Goal: Information Seeking & Learning: Learn about a topic

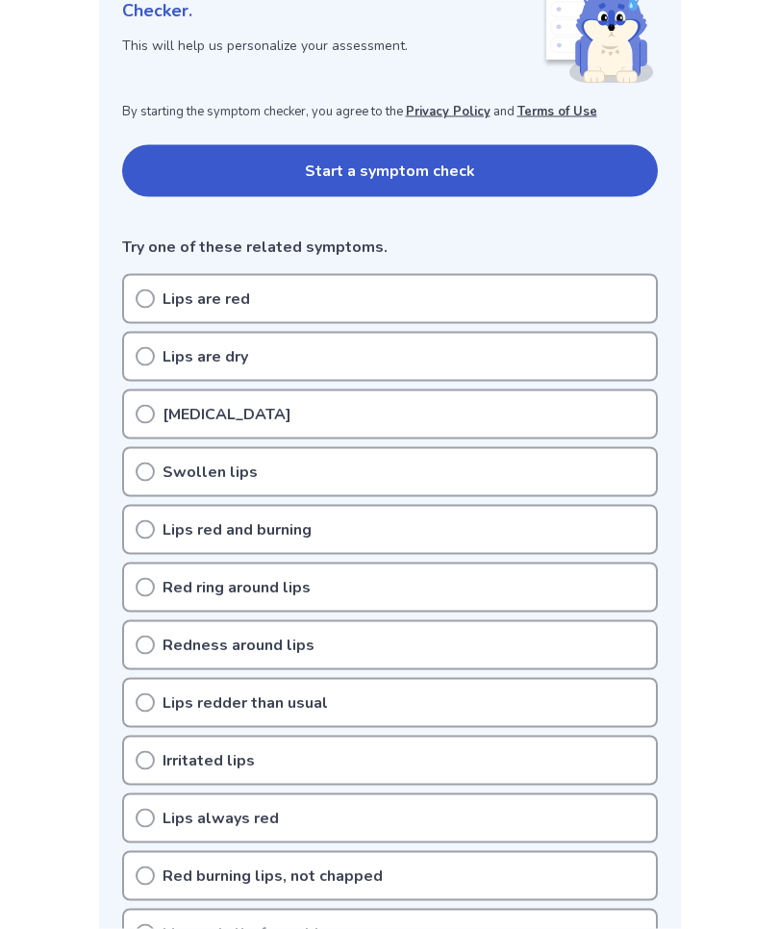
scroll to position [303, 0]
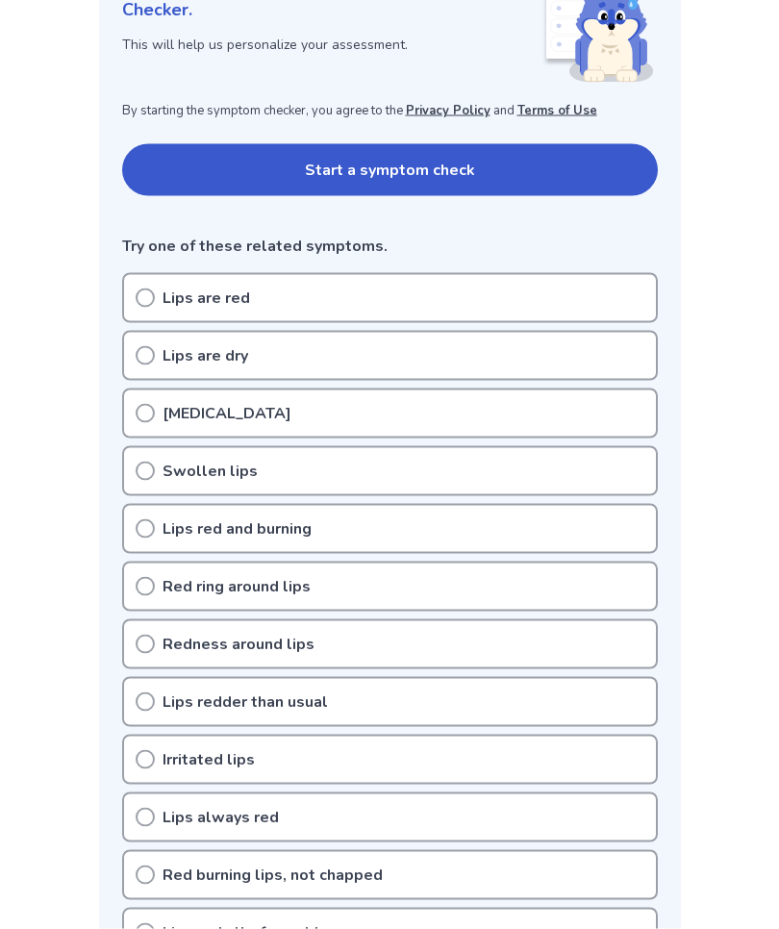
click at [399, 170] on button "Start a symptom check" at bounding box center [390, 170] width 536 height 52
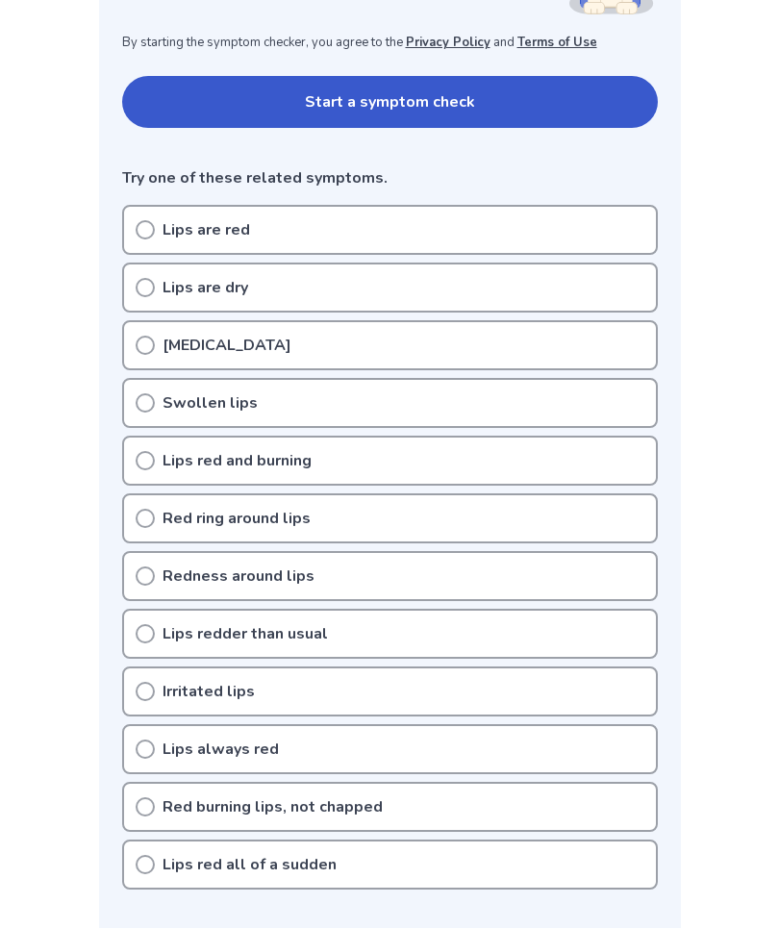
click at [151, 227] on icon at bounding box center [145, 229] width 19 height 19
click at [158, 288] on div "Lips are dry" at bounding box center [390, 288] width 536 height 50
click at [147, 456] on icon at bounding box center [145, 460] width 19 height 19
click at [153, 687] on circle at bounding box center [145, 691] width 17 height 17
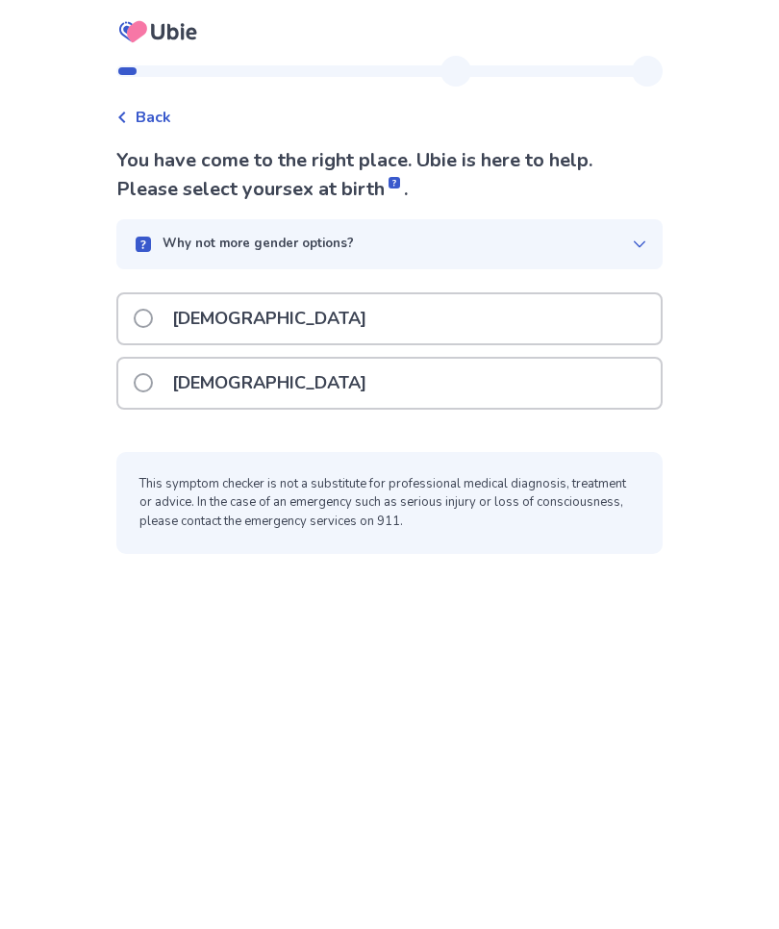
click at [153, 377] on span at bounding box center [143, 382] width 19 height 19
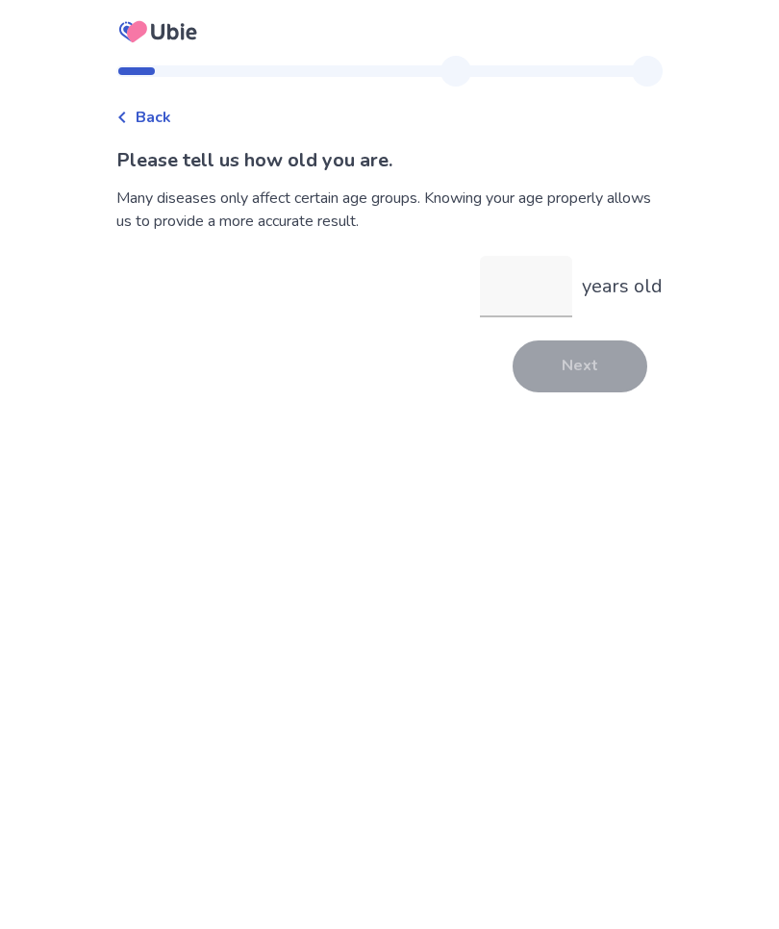
click at [502, 297] on input "years old" at bounding box center [526, 287] width 92 height 62
type input "**"
click at [580, 371] on button "Next" at bounding box center [580, 366] width 135 height 52
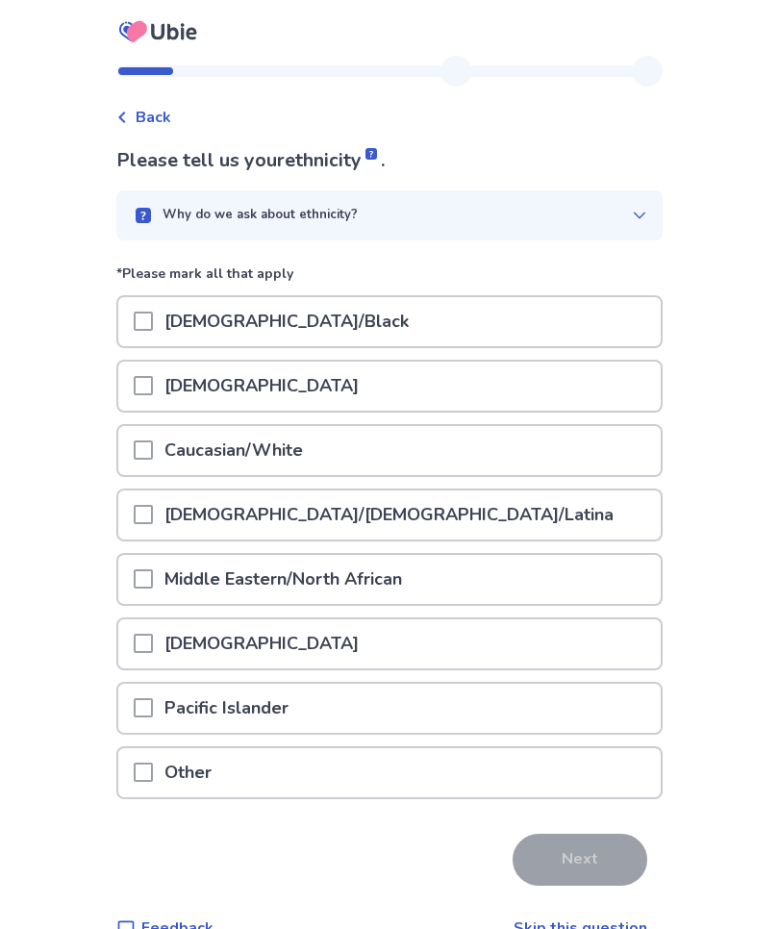
click at [166, 124] on span "Back" at bounding box center [154, 117] width 36 height 23
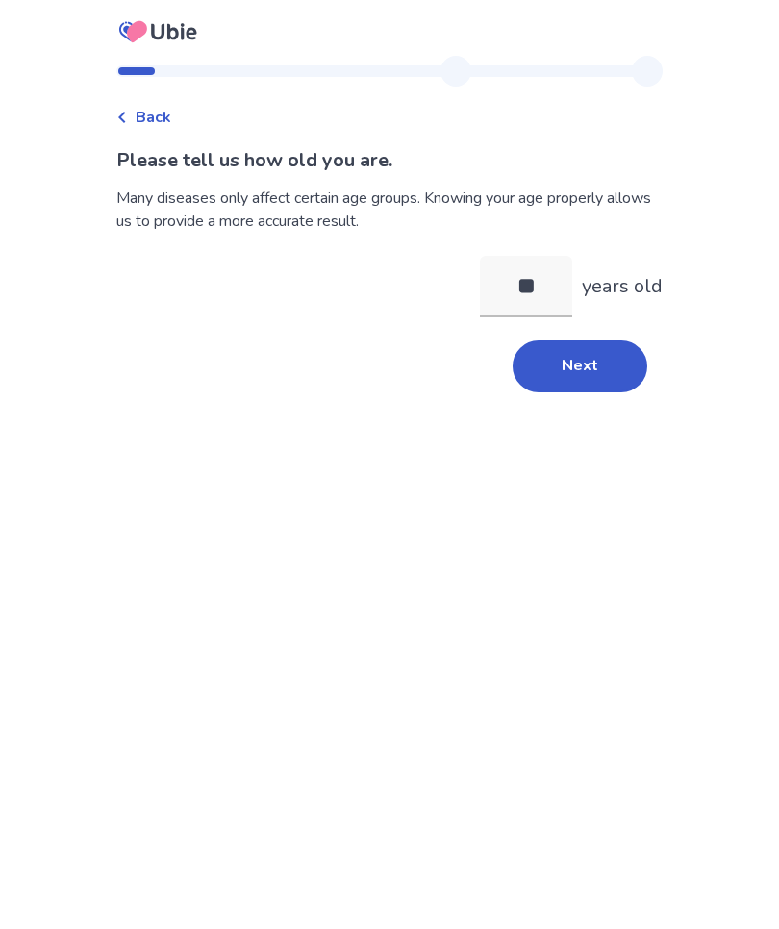
click at [149, 111] on span "Back" at bounding box center [154, 117] width 36 height 23
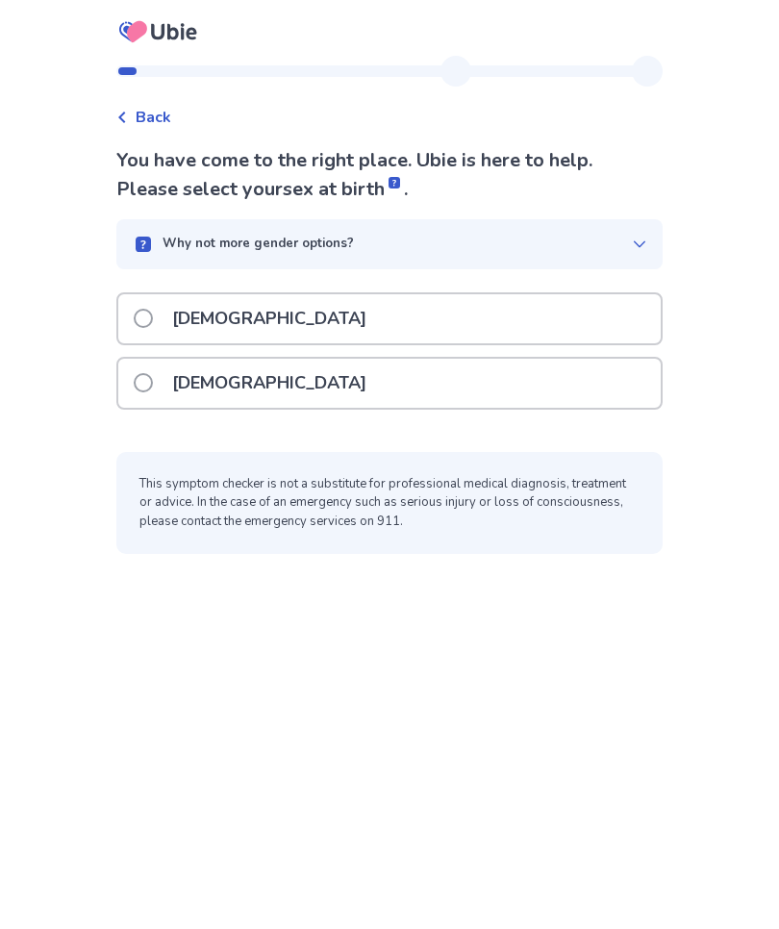
click at [150, 111] on span "Back" at bounding box center [154, 117] width 36 height 23
click at [128, 116] on icon at bounding box center [122, 118] width 12 height 12
click at [148, 107] on span "Back" at bounding box center [154, 117] width 36 height 23
click at [125, 117] on icon at bounding box center [121, 118] width 7 height 12
click at [153, 382] on span at bounding box center [143, 382] width 19 height 19
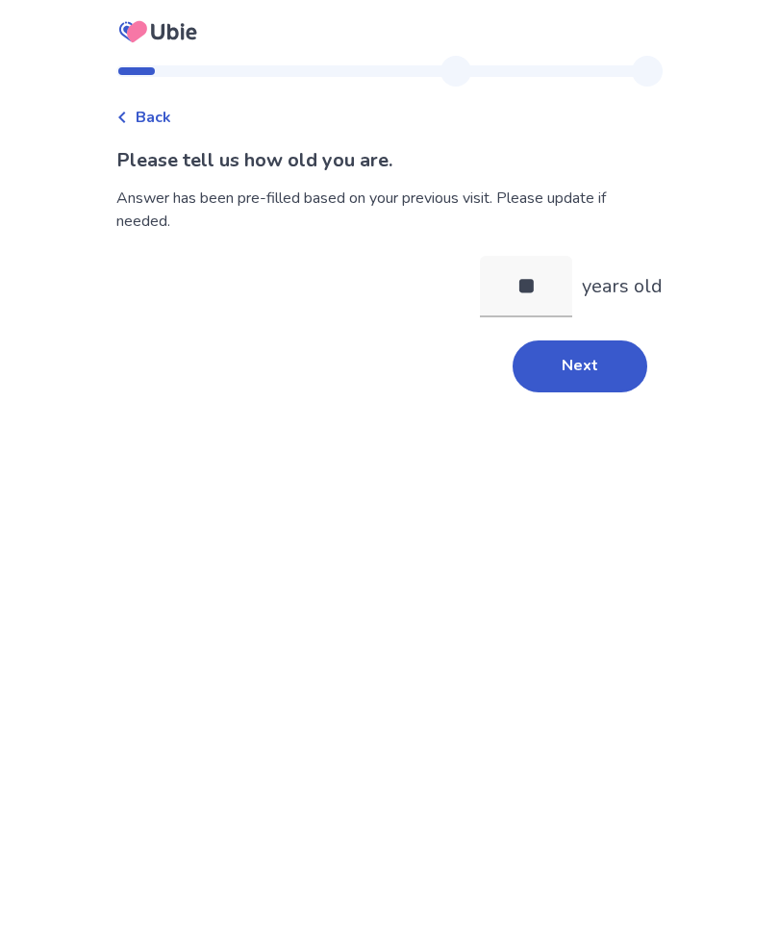
click at [596, 372] on button "Next" at bounding box center [580, 366] width 135 height 52
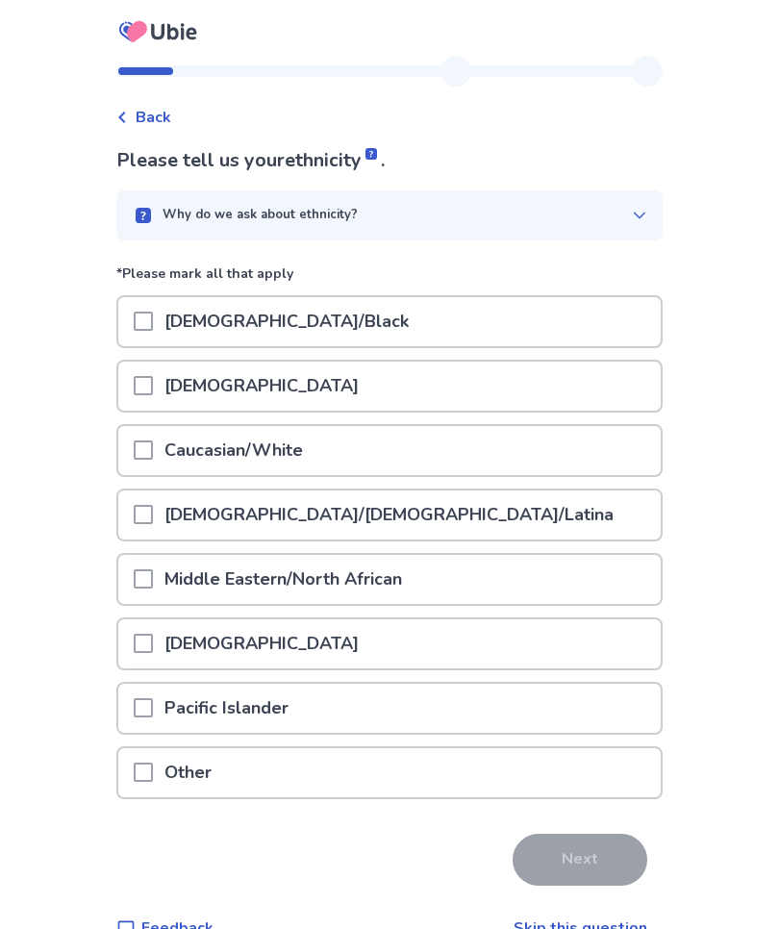
click at [153, 451] on span at bounding box center [143, 449] width 19 height 19
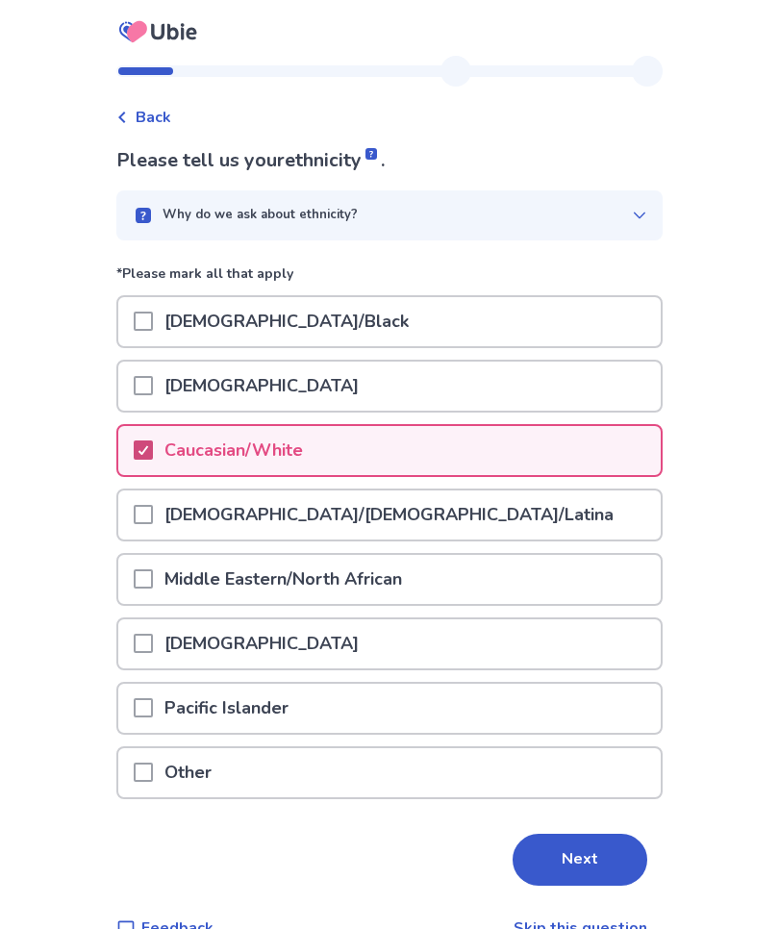
click at [601, 855] on button "Next" at bounding box center [580, 860] width 135 height 52
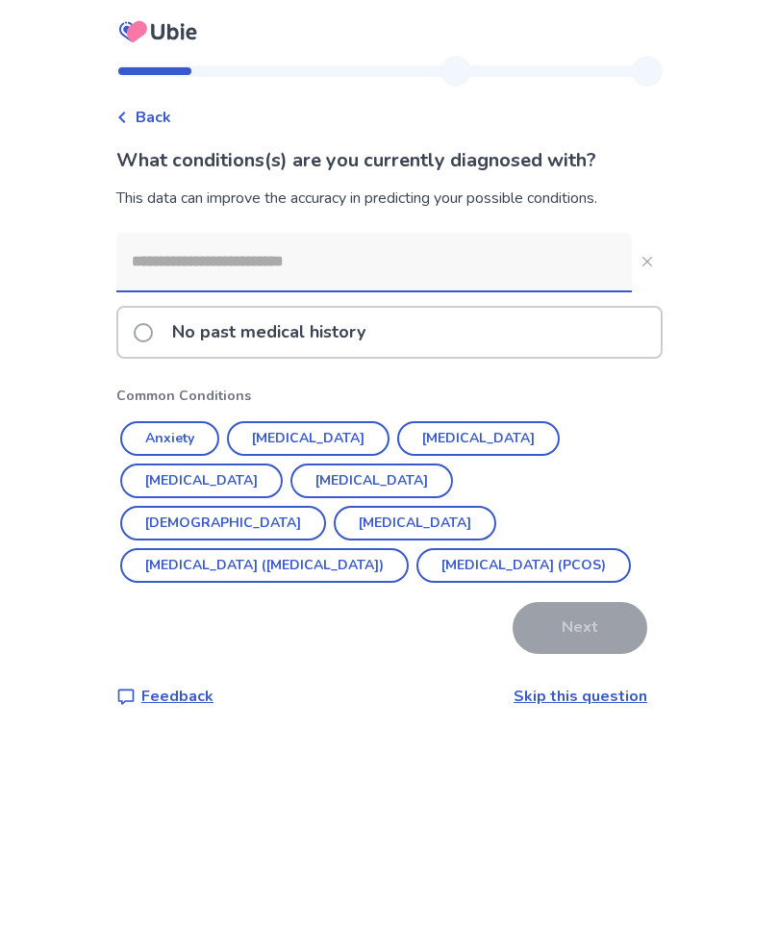
click at [311, 438] on button "[MEDICAL_DATA]" at bounding box center [308, 438] width 163 height 35
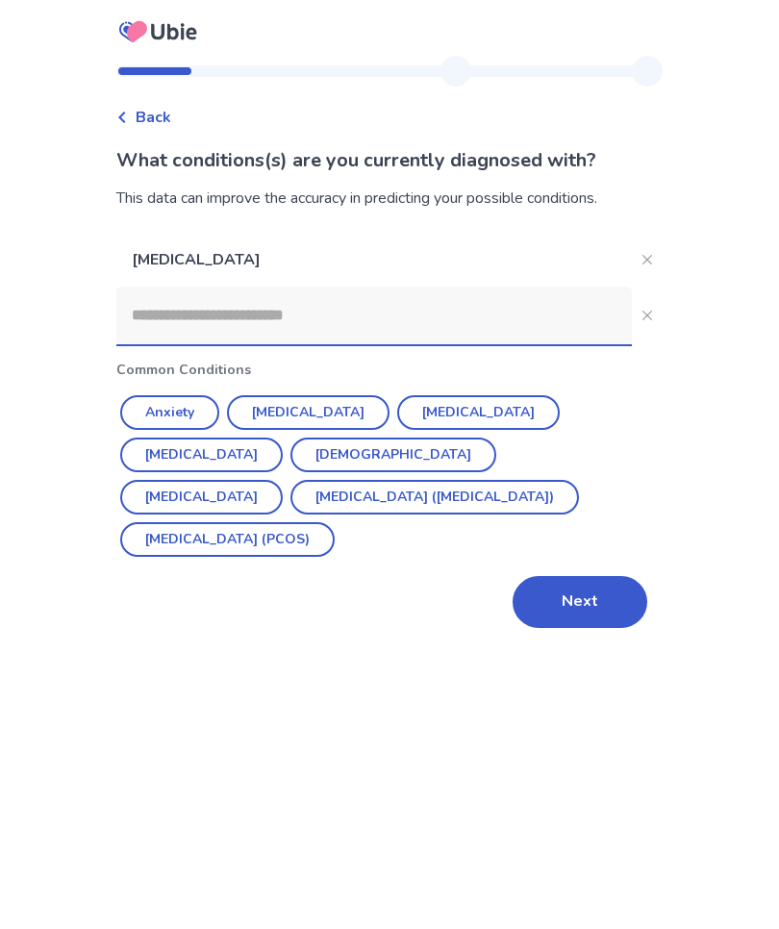
click at [283, 438] on button "[MEDICAL_DATA]" at bounding box center [201, 455] width 163 height 35
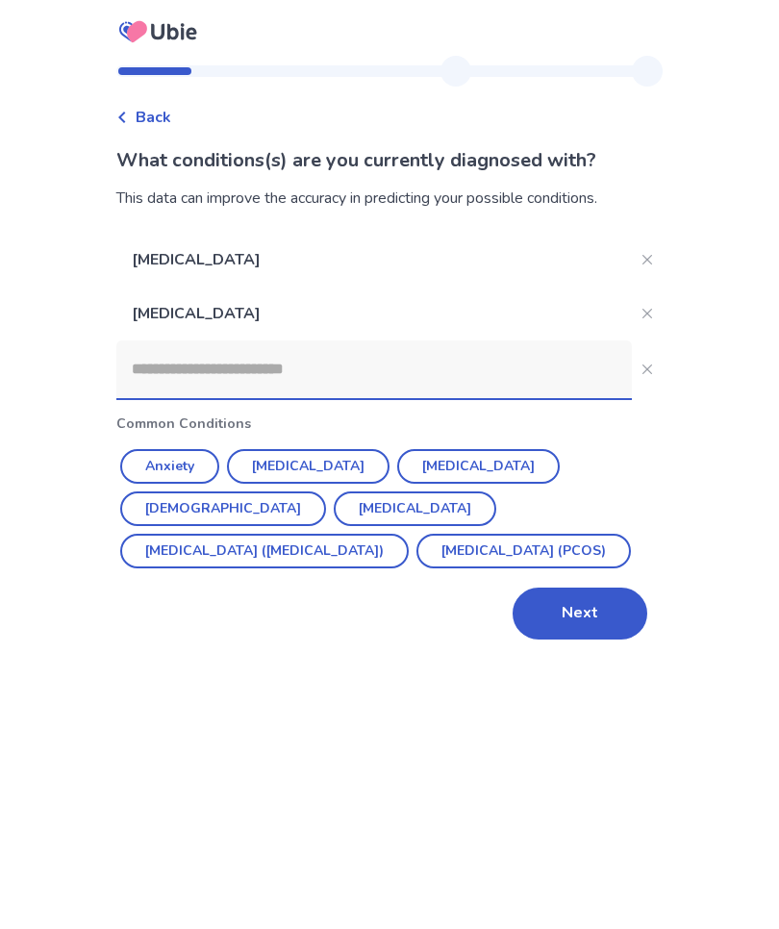
click at [409, 534] on button "[MEDICAL_DATA] ([MEDICAL_DATA])" at bounding box center [264, 551] width 288 height 35
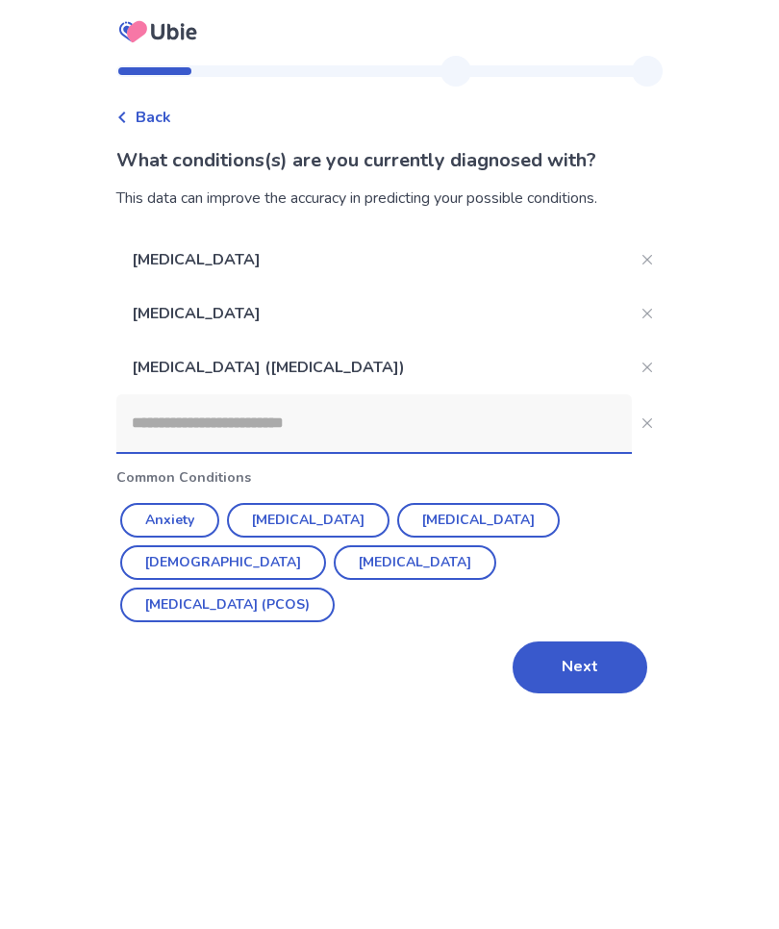
click at [326, 545] on button "[DEMOGRAPHIC_DATA]" at bounding box center [223, 562] width 206 height 35
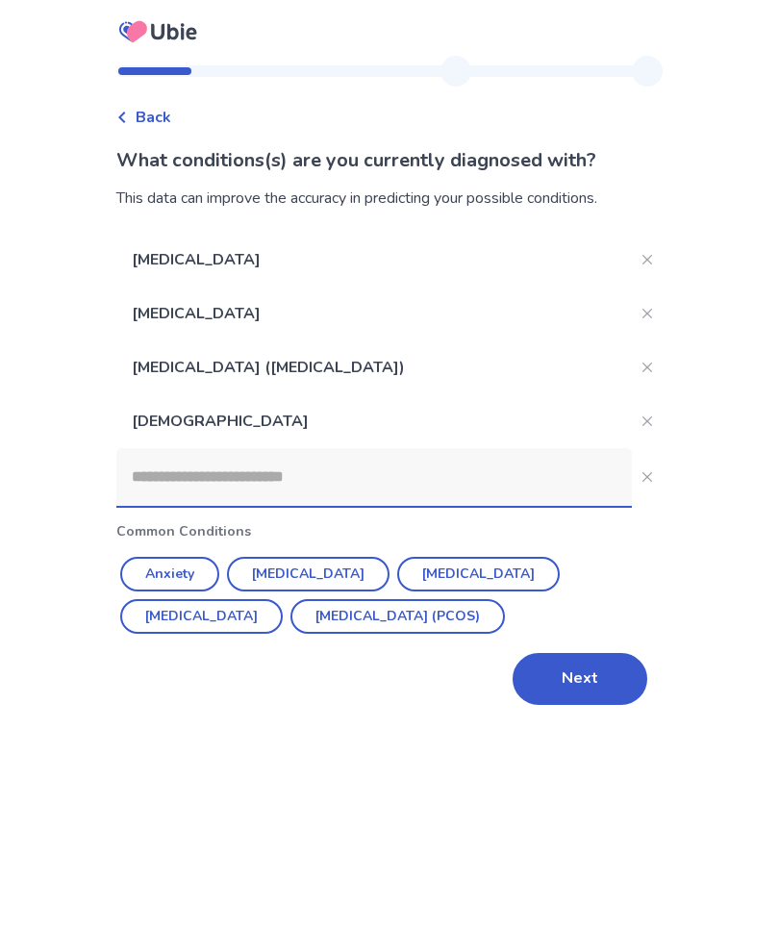
click at [163, 484] on input at bounding box center [373, 477] width 515 height 58
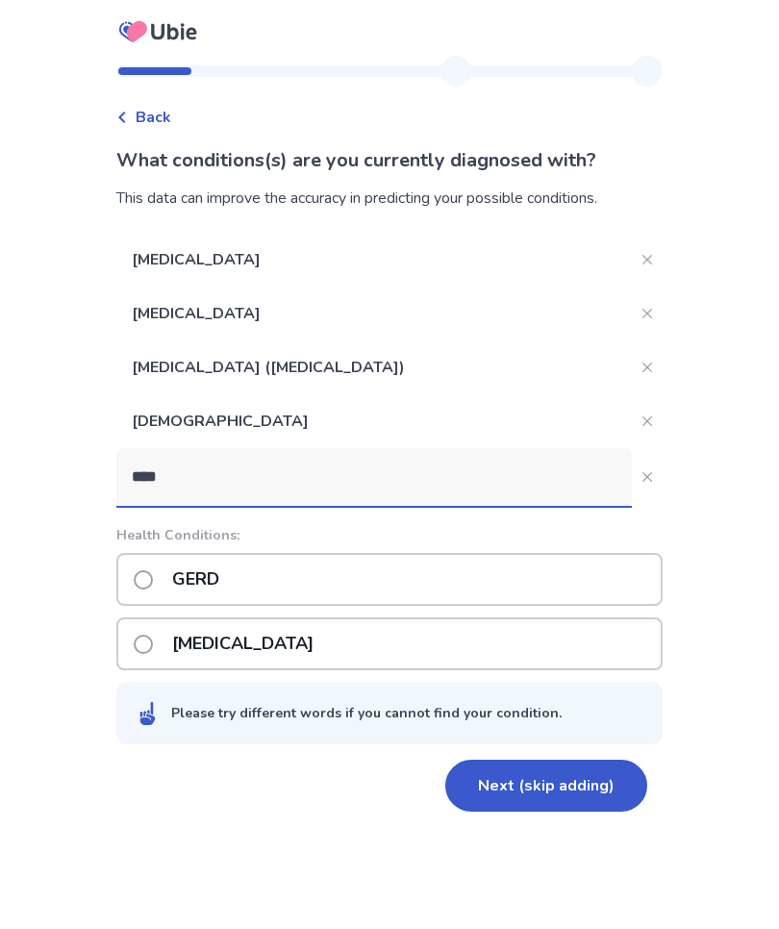
type input "****"
click at [164, 576] on label "GERD" at bounding box center [182, 579] width 97 height 49
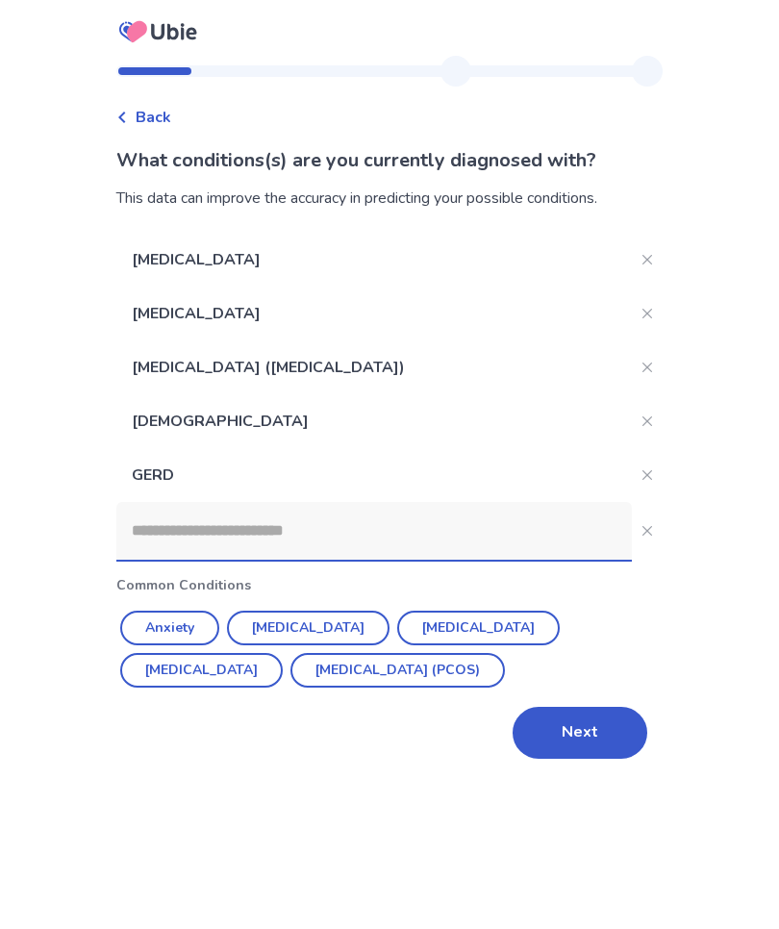
click at [156, 536] on input at bounding box center [373, 531] width 515 height 58
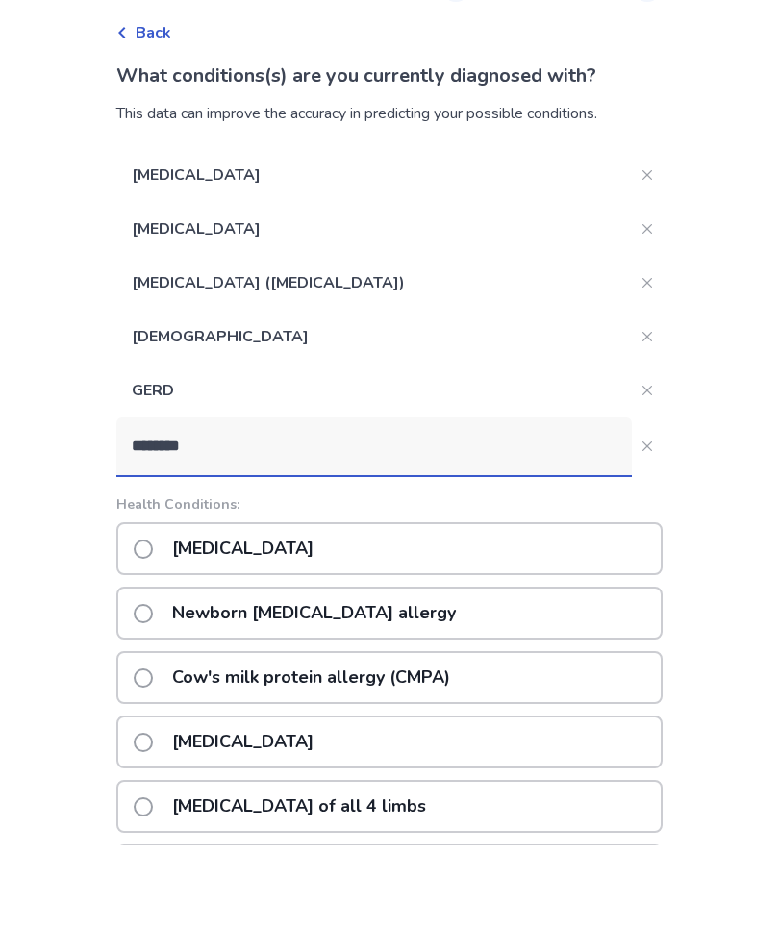
type input "*******"
click at [642, 526] on icon "Close" at bounding box center [647, 531] width 10 height 10
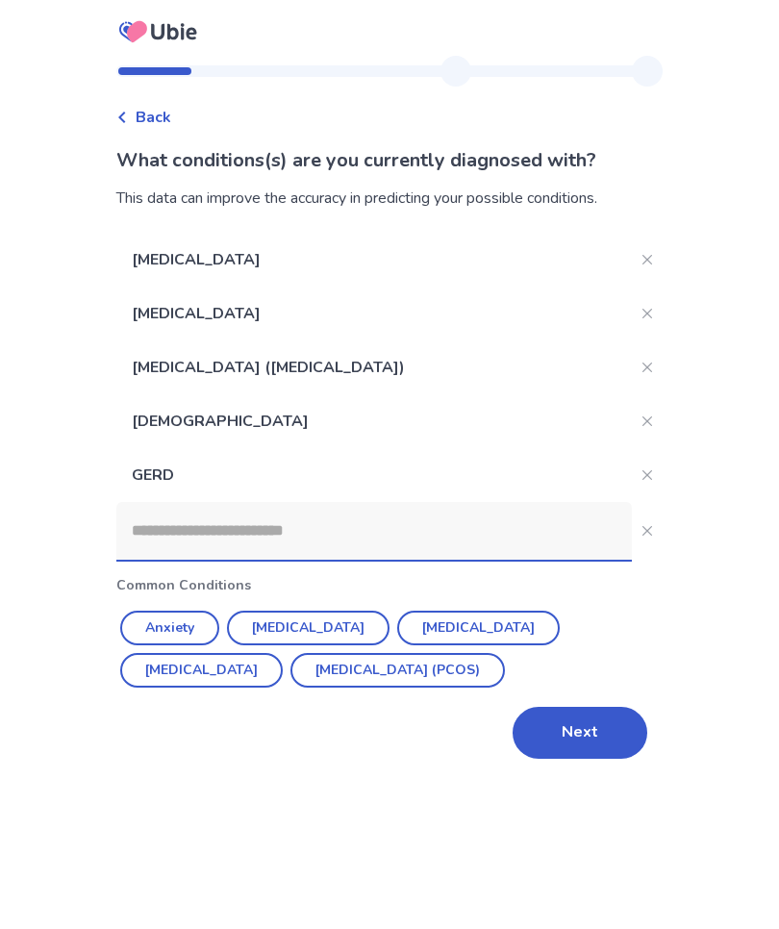
click at [152, 528] on input at bounding box center [373, 531] width 515 height 58
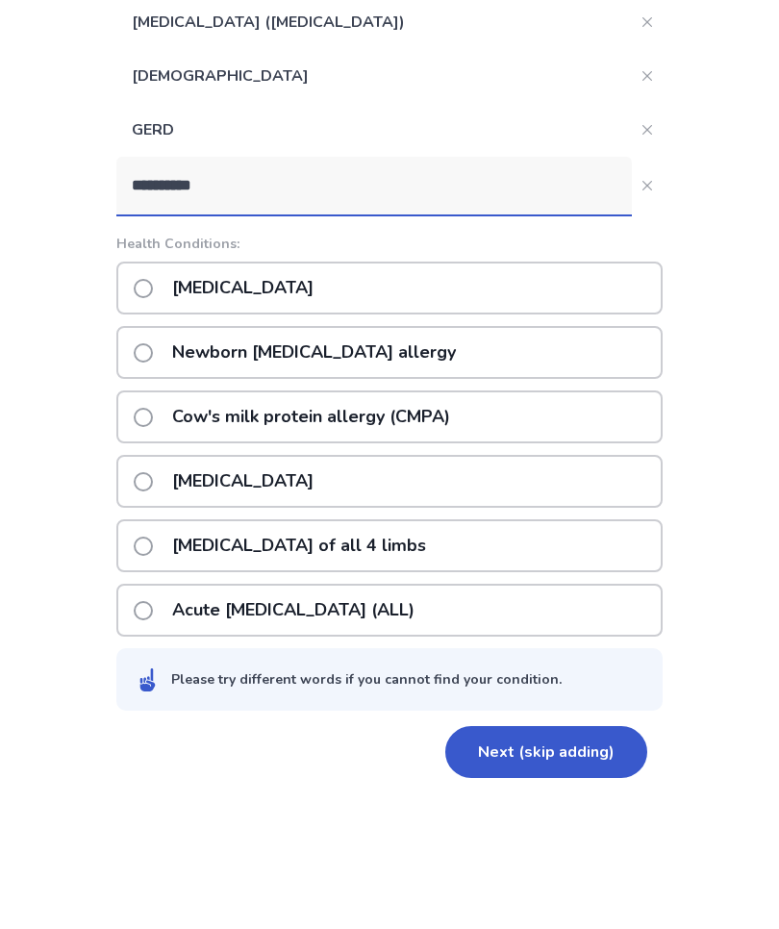
scroll to position [218, 0]
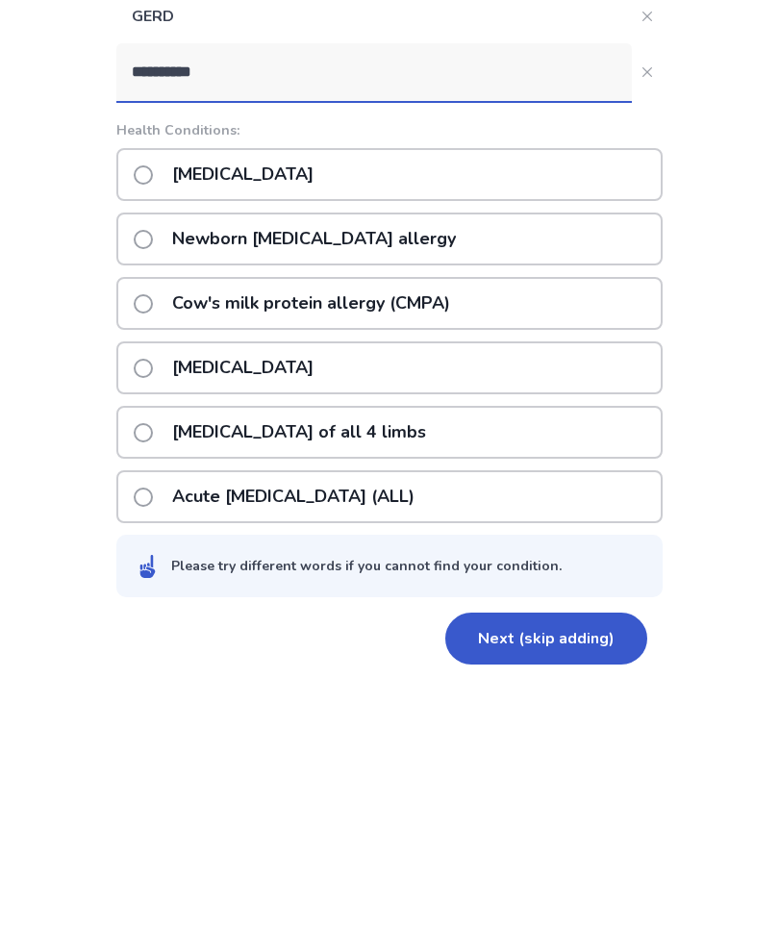
click at [144, 285] on input "*********" at bounding box center [373, 314] width 515 height 58
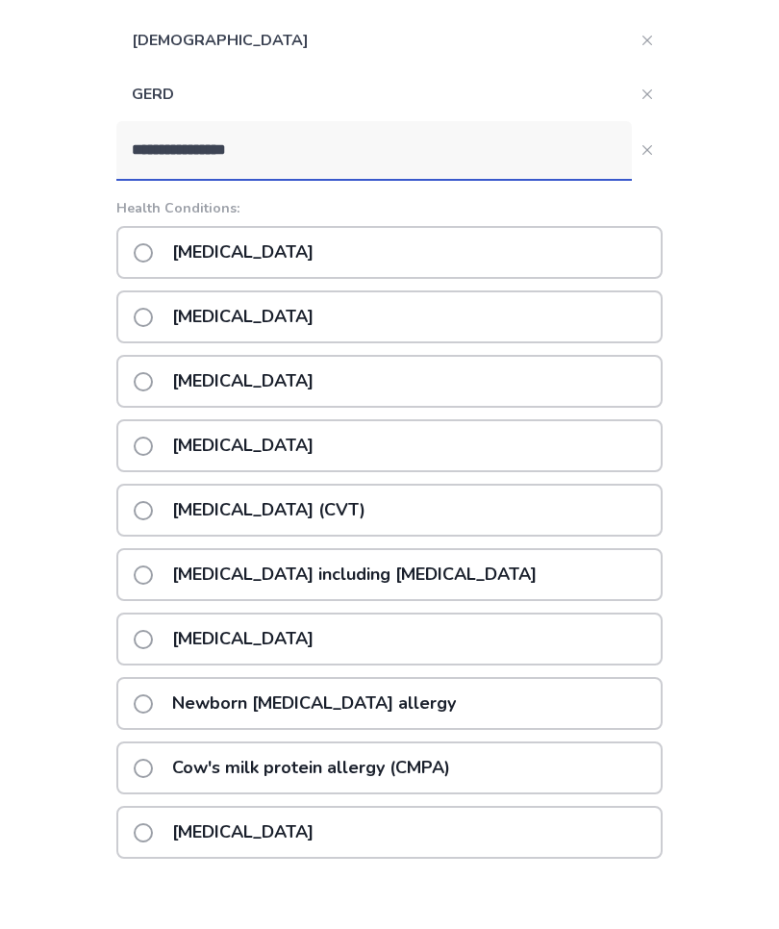
scroll to position [312, 0]
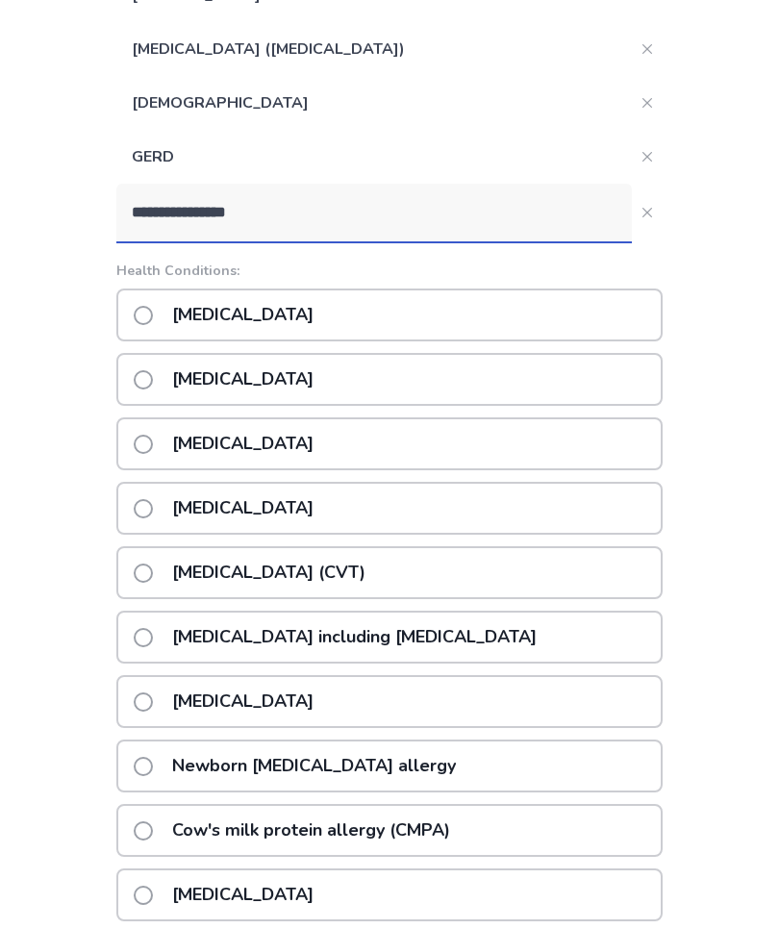
type input "**********"
click at [163, 516] on label "[MEDICAL_DATA]" at bounding box center [229, 514] width 191 height 49
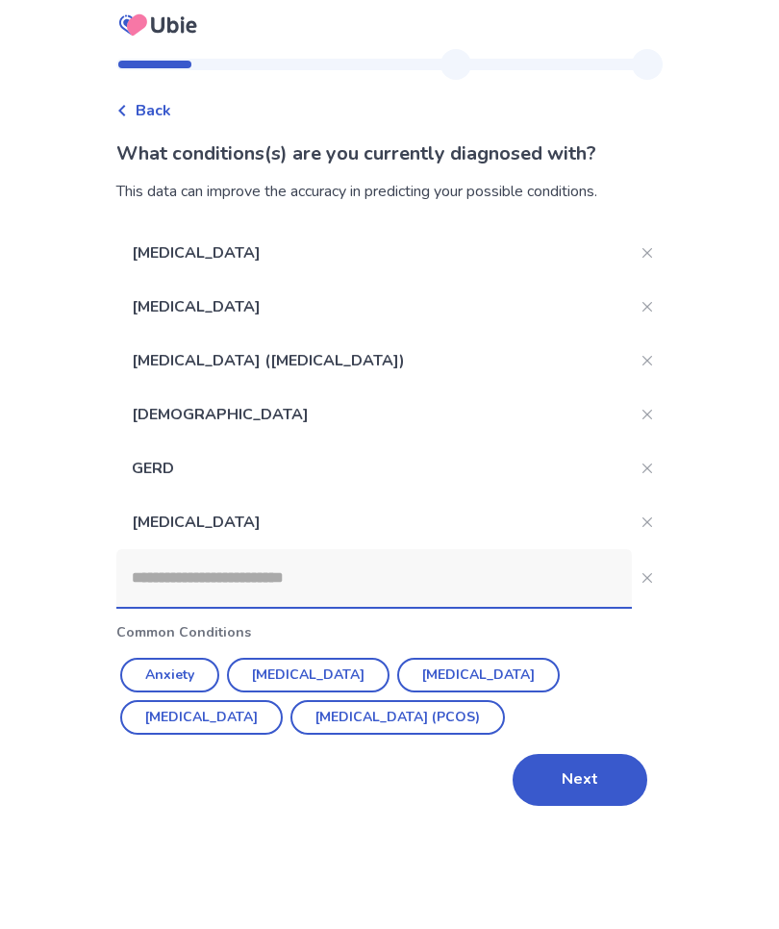
scroll to position [0, 0]
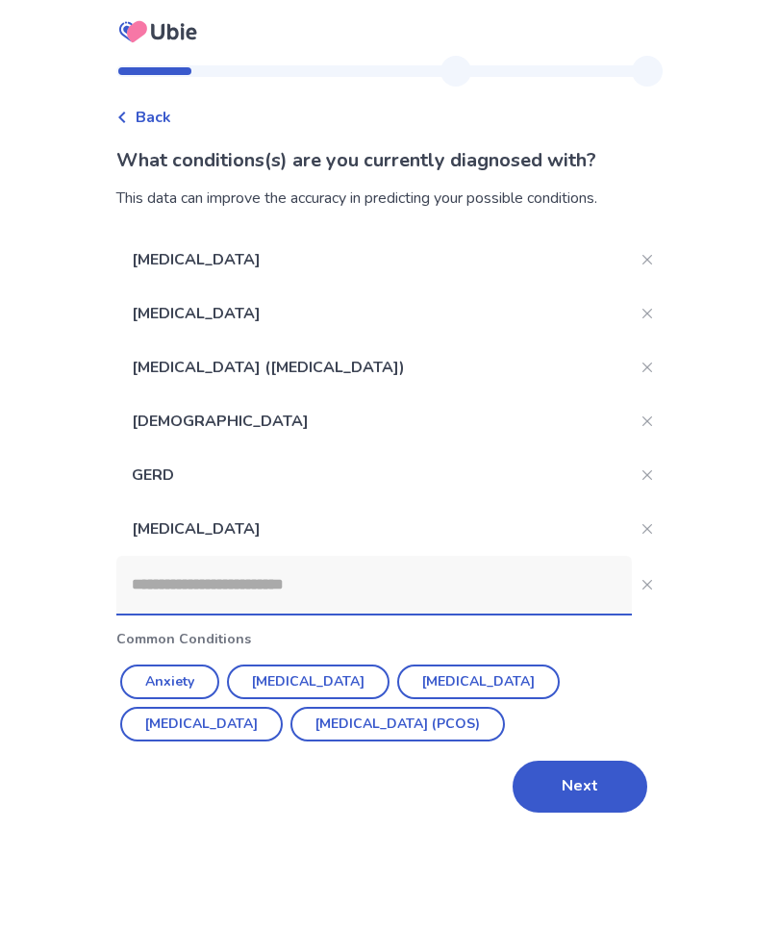
click at [163, 583] on input at bounding box center [373, 585] width 515 height 58
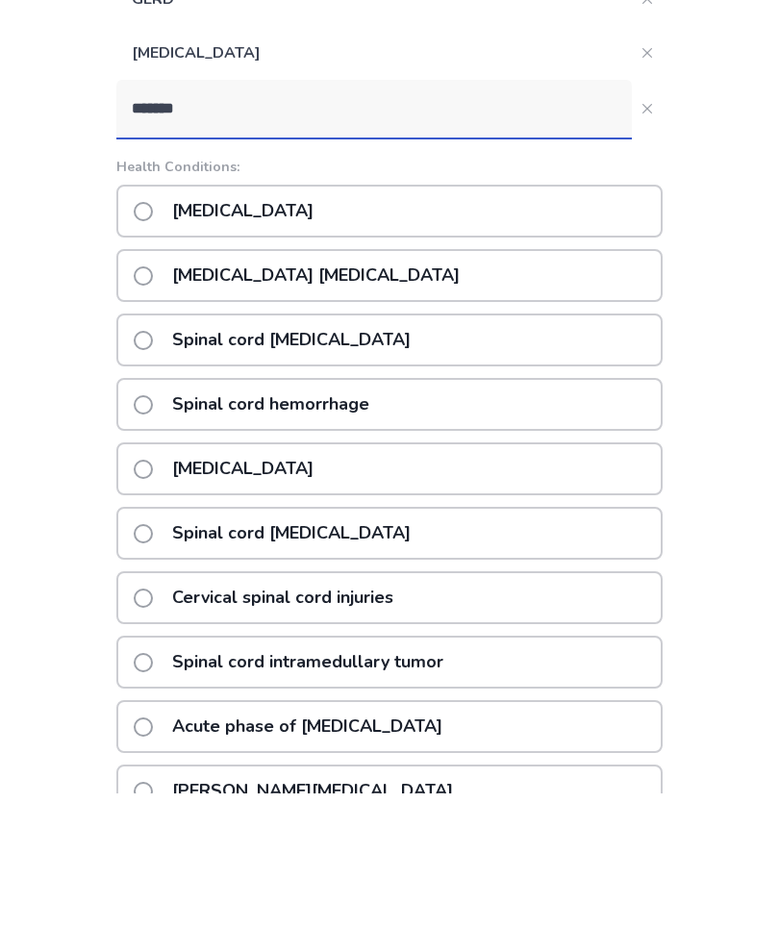
scroll to position [341, 0]
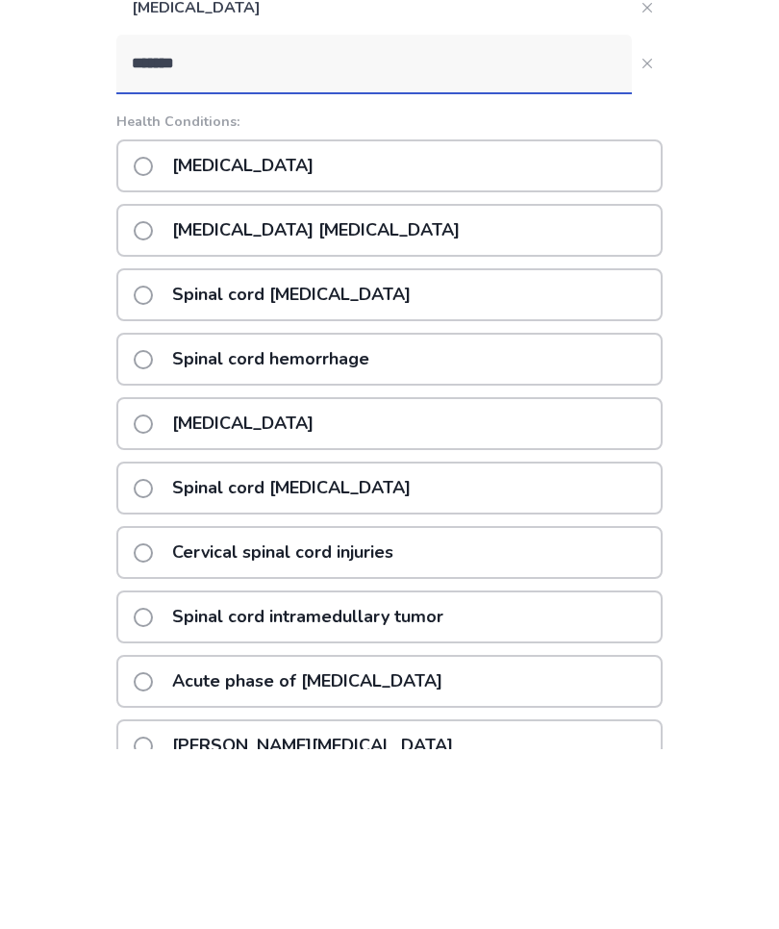
type input "******"
click at [165, 321] on label "[MEDICAL_DATA]" at bounding box center [229, 345] width 191 height 49
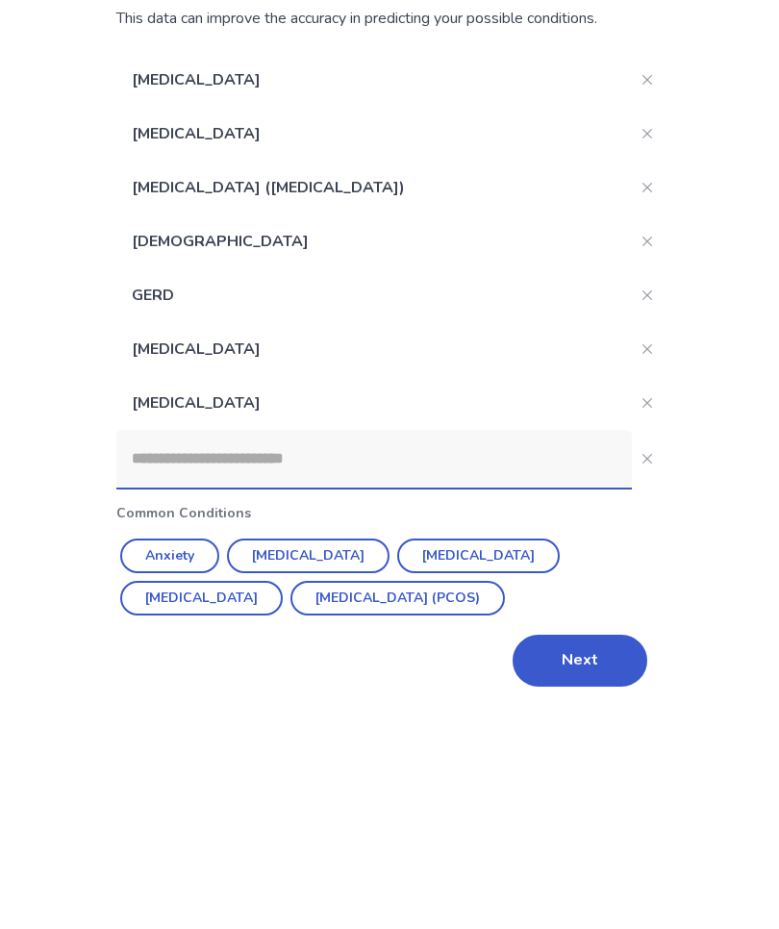
scroll to position [0, 0]
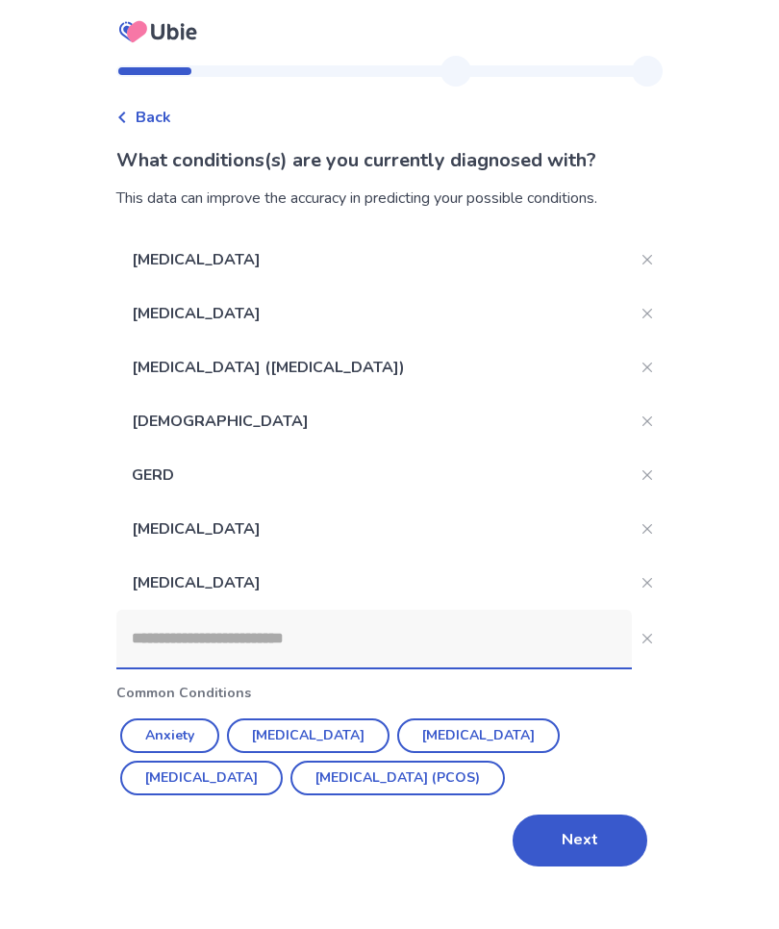
click at [156, 638] on input at bounding box center [373, 639] width 515 height 58
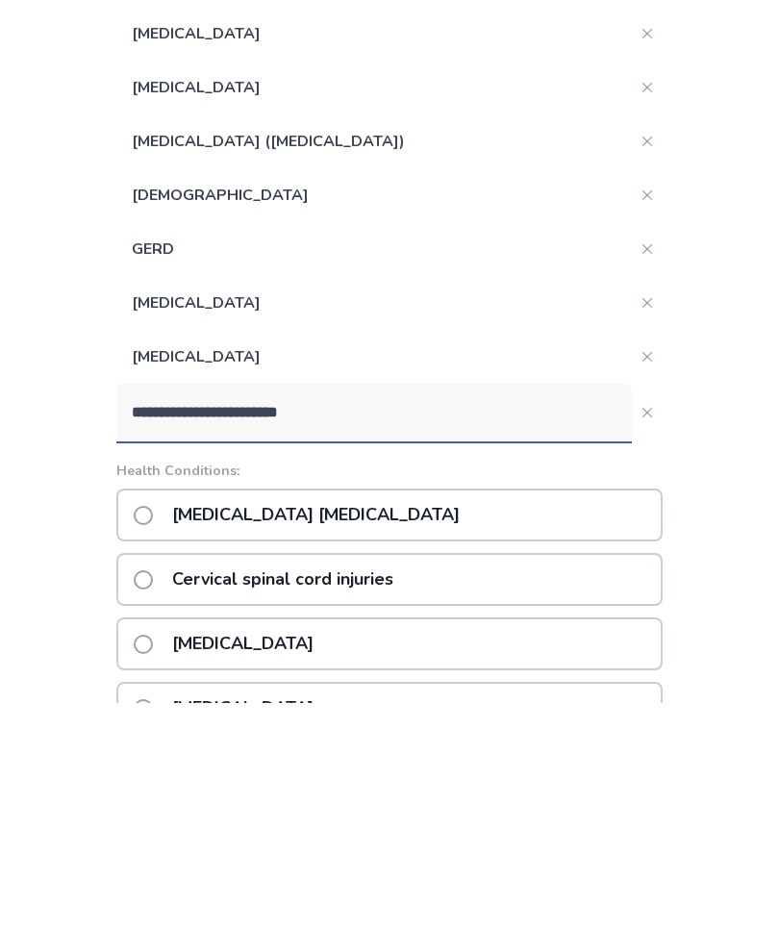
type input "**********"
click at [165, 716] on label "[MEDICAL_DATA] [MEDICAL_DATA]" at bounding box center [303, 740] width 338 height 49
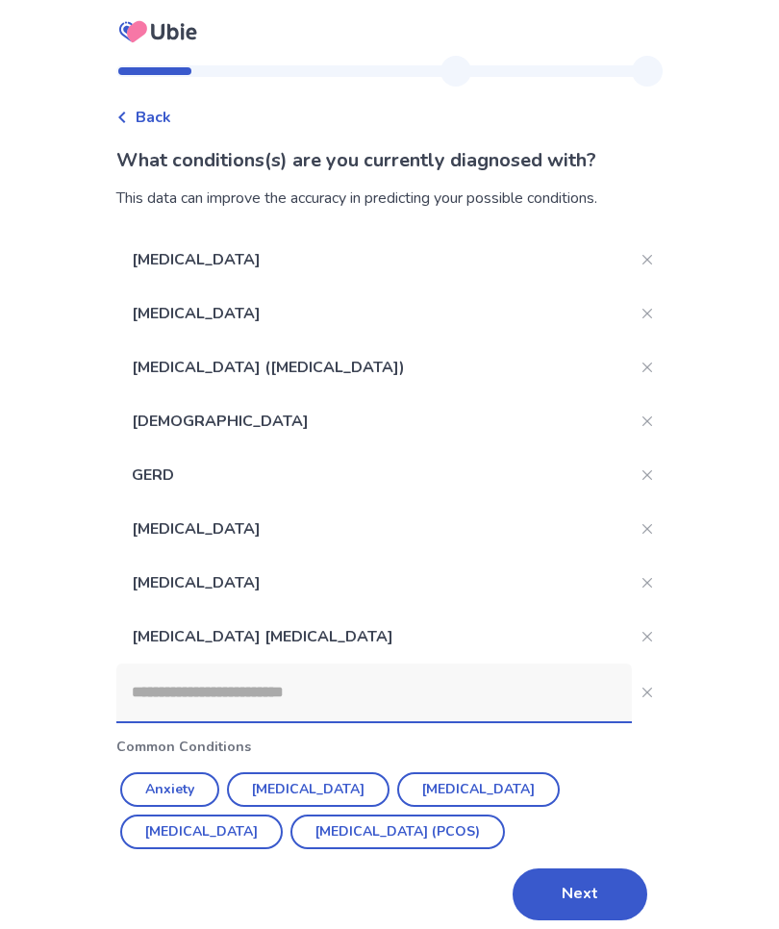
click at [161, 695] on input at bounding box center [373, 693] width 515 height 58
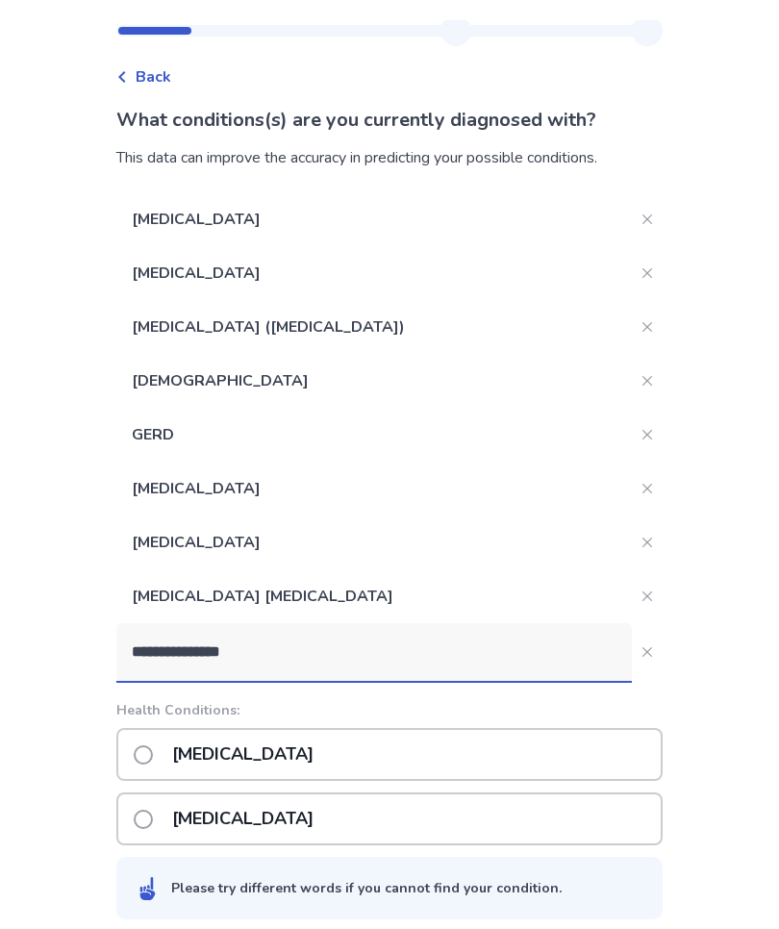
scroll to position [62, 0]
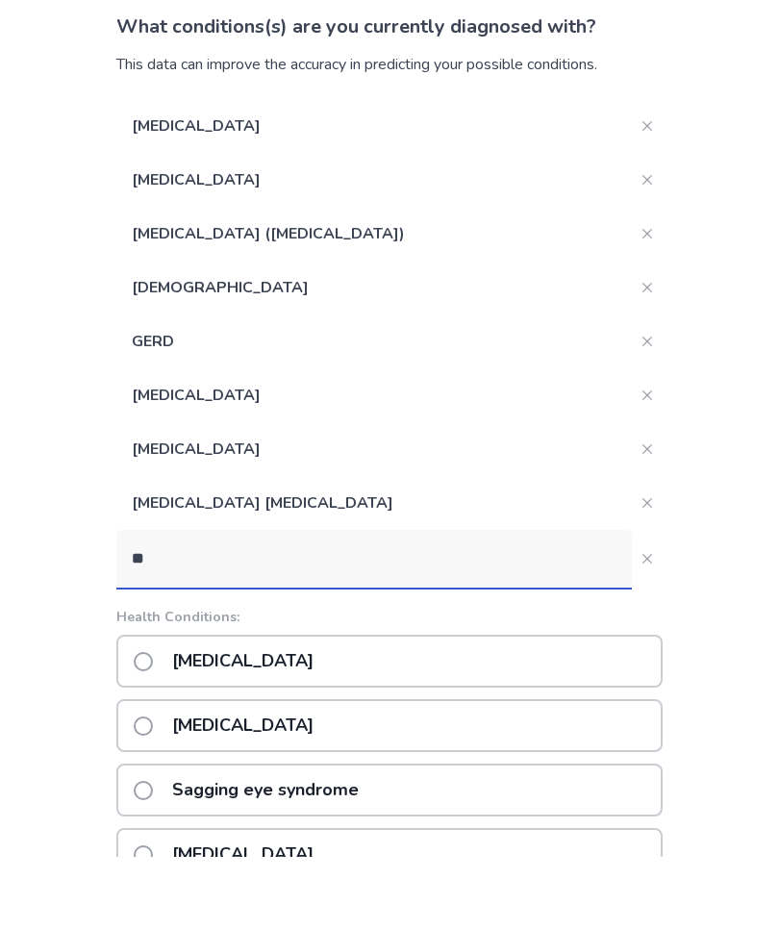
type input "*"
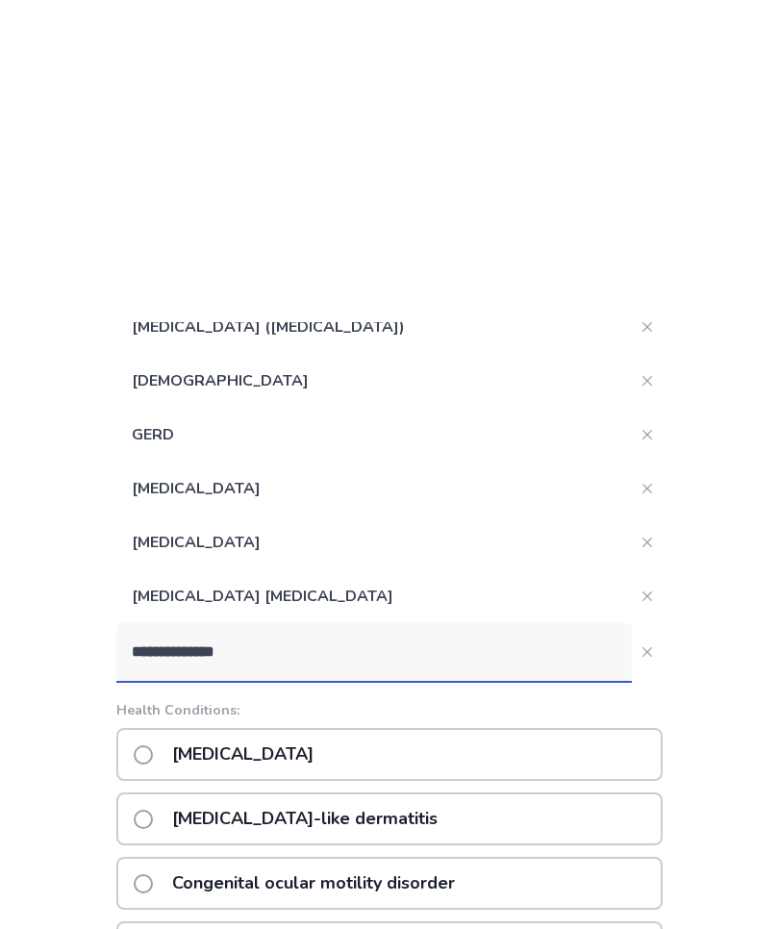
scroll to position [366, 0]
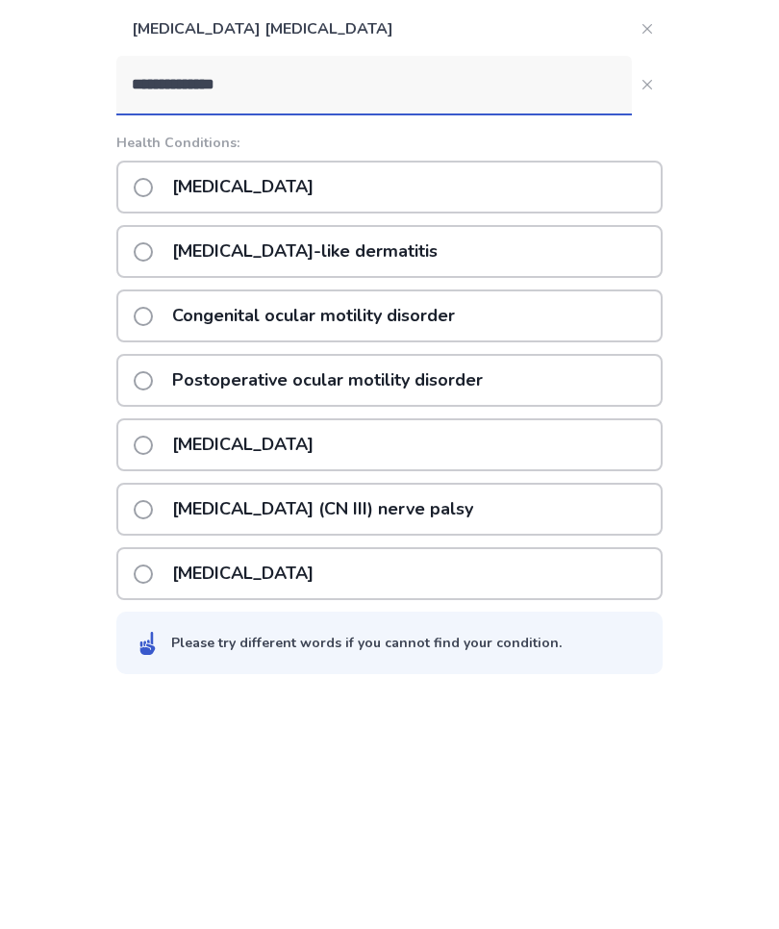
type input "**********"
click at [641, 311] on button "**********" at bounding box center [647, 326] width 31 height 31
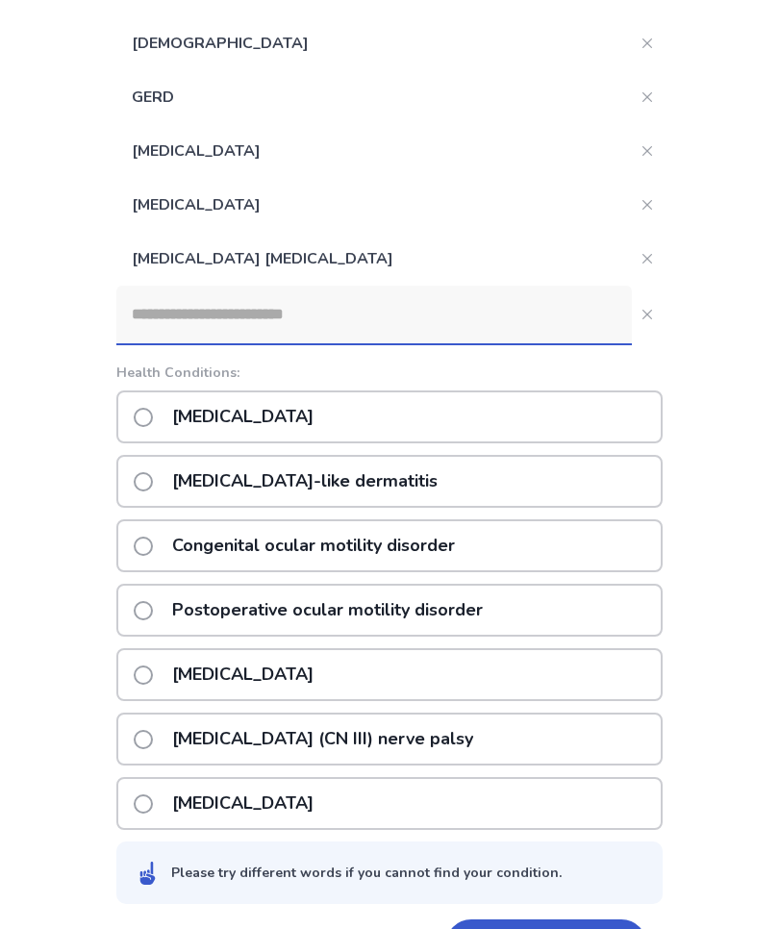
scroll to position [0, 0]
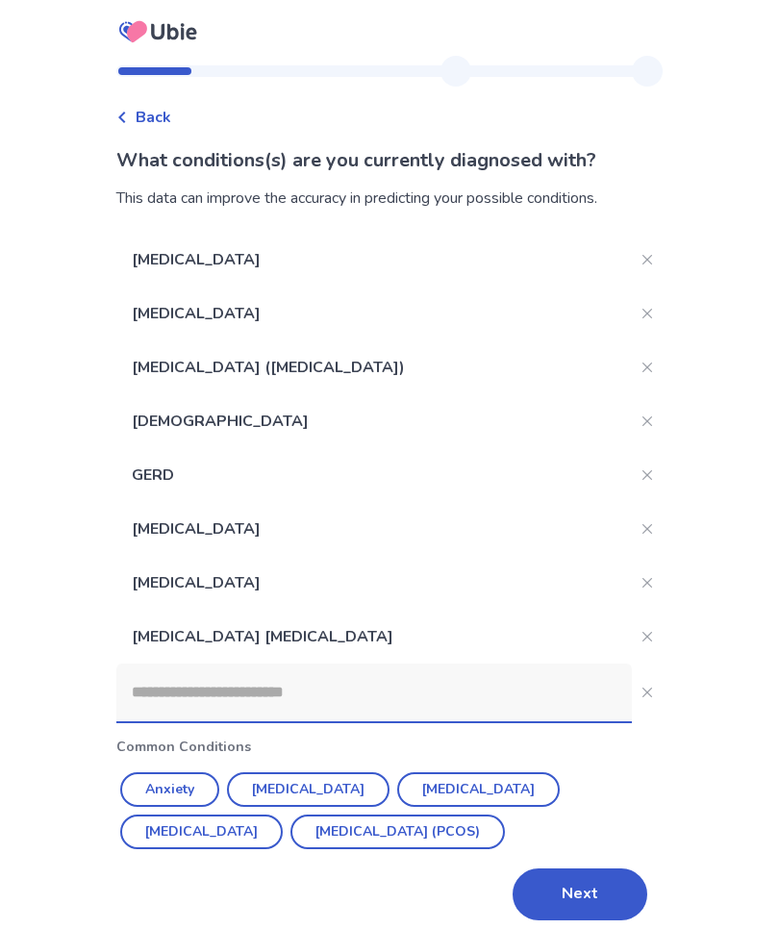
click at [585, 891] on button "Next" at bounding box center [580, 894] width 135 height 52
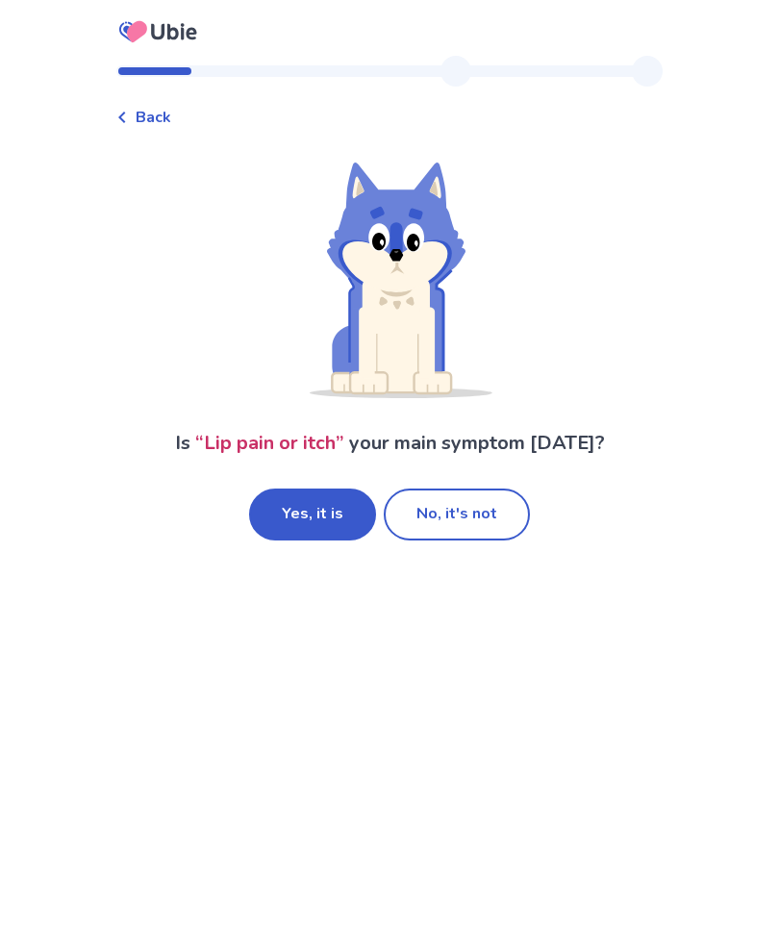
click at [325, 520] on button "Yes, it is" at bounding box center [312, 515] width 127 height 52
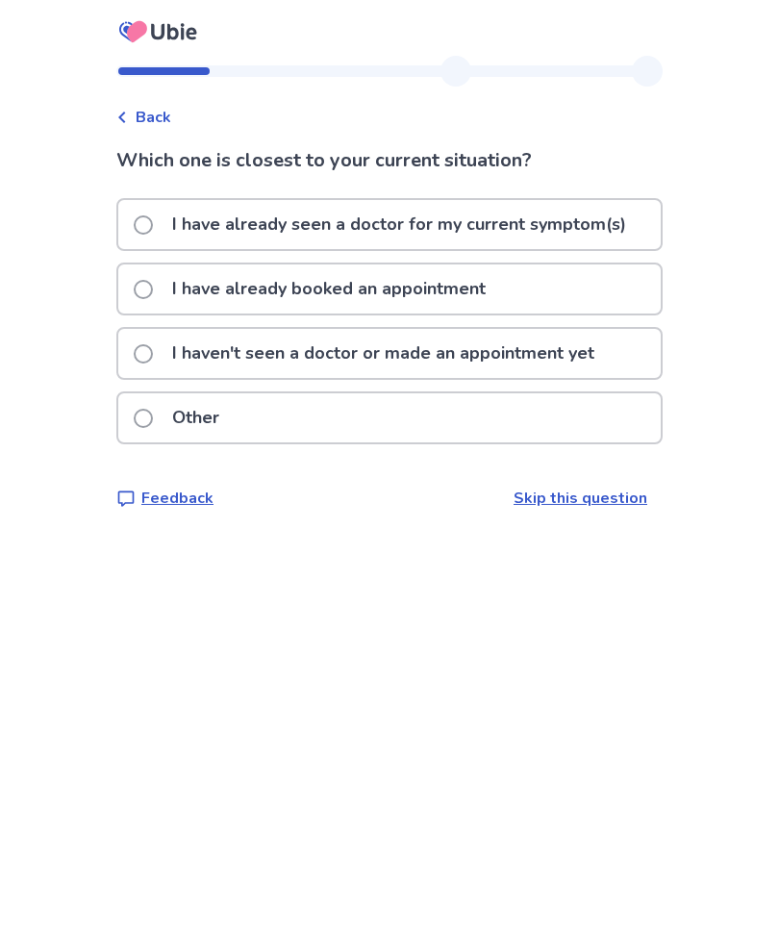
click at [153, 356] on span at bounding box center [143, 353] width 19 height 19
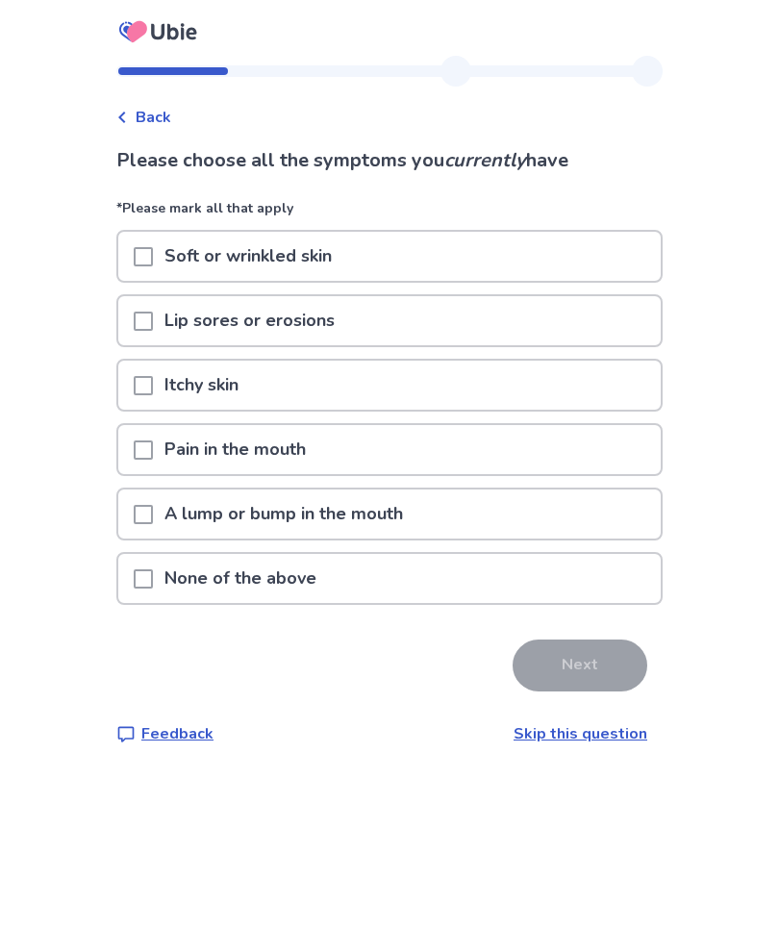
click at [153, 569] on span at bounding box center [143, 578] width 19 height 19
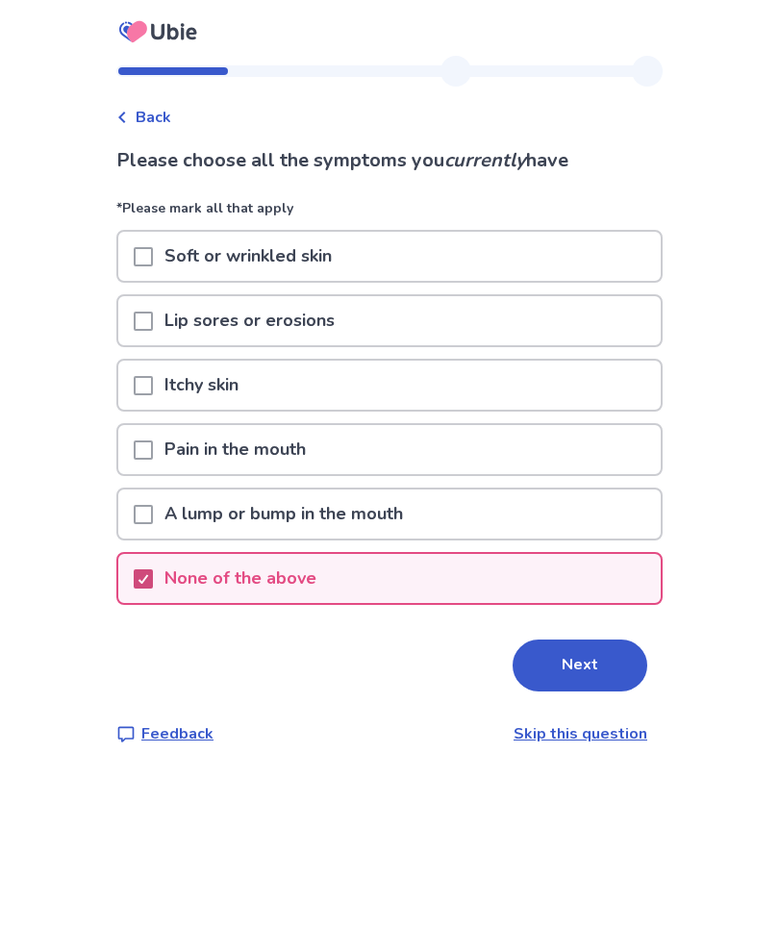
click at [577, 672] on button "Next" at bounding box center [580, 665] width 135 height 52
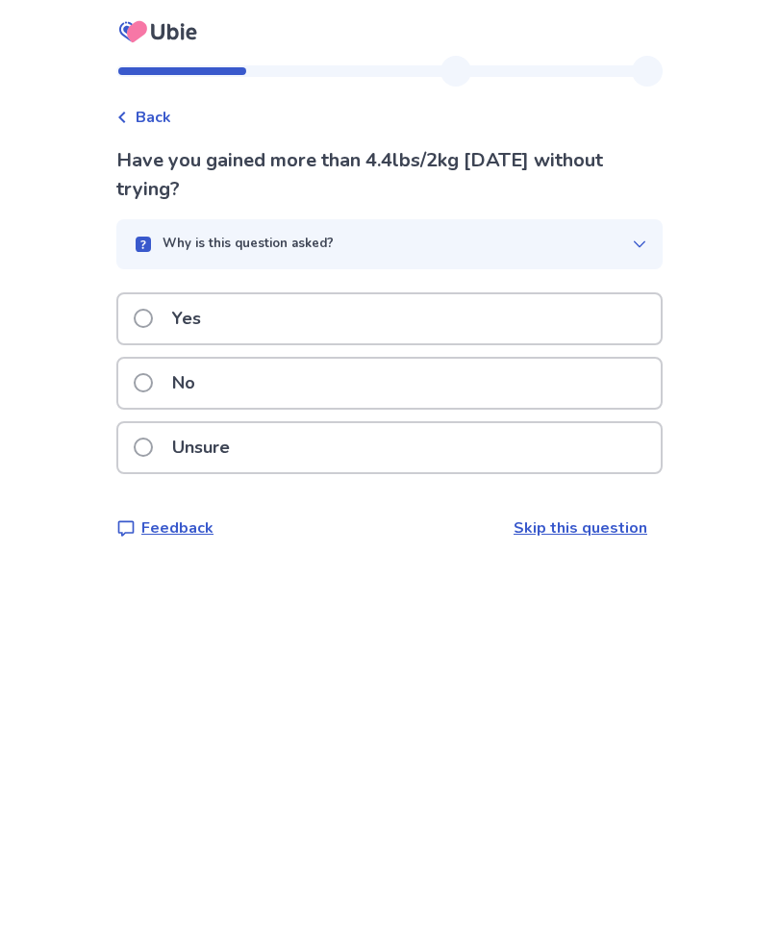
click at [153, 385] on span at bounding box center [143, 382] width 19 height 19
click at [153, 384] on span at bounding box center [143, 382] width 19 height 19
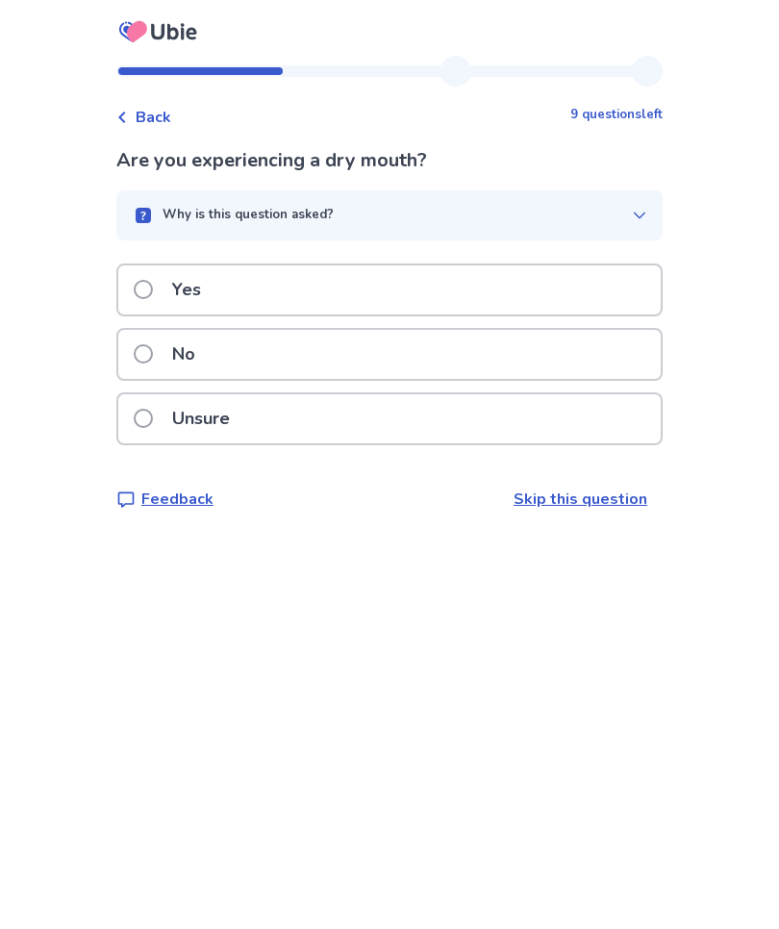
click at [153, 287] on span at bounding box center [143, 289] width 19 height 19
click at [153, 351] on span at bounding box center [143, 353] width 19 height 19
click at [166, 287] on label "Yes" at bounding box center [173, 289] width 79 height 49
click at [153, 287] on span at bounding box center [143, 289] width 19 height 19
click at [153, 356] on span at bounding box center [143, 353] width 19 height 19
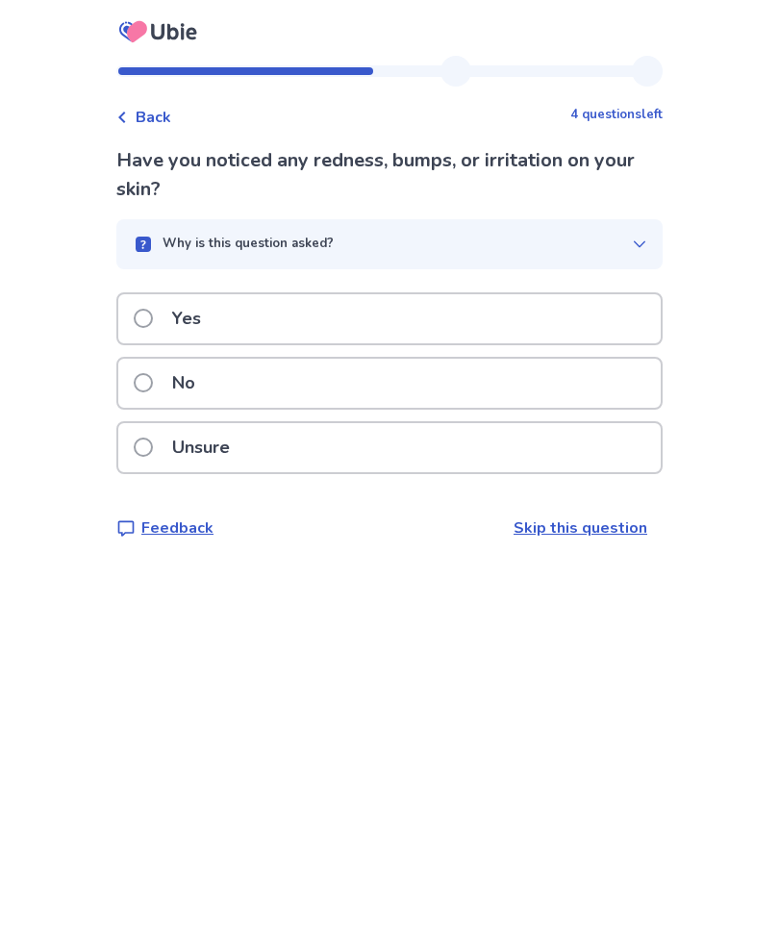
click at [153, 319] on span at bounding box center [143, 318] width 19 height 19
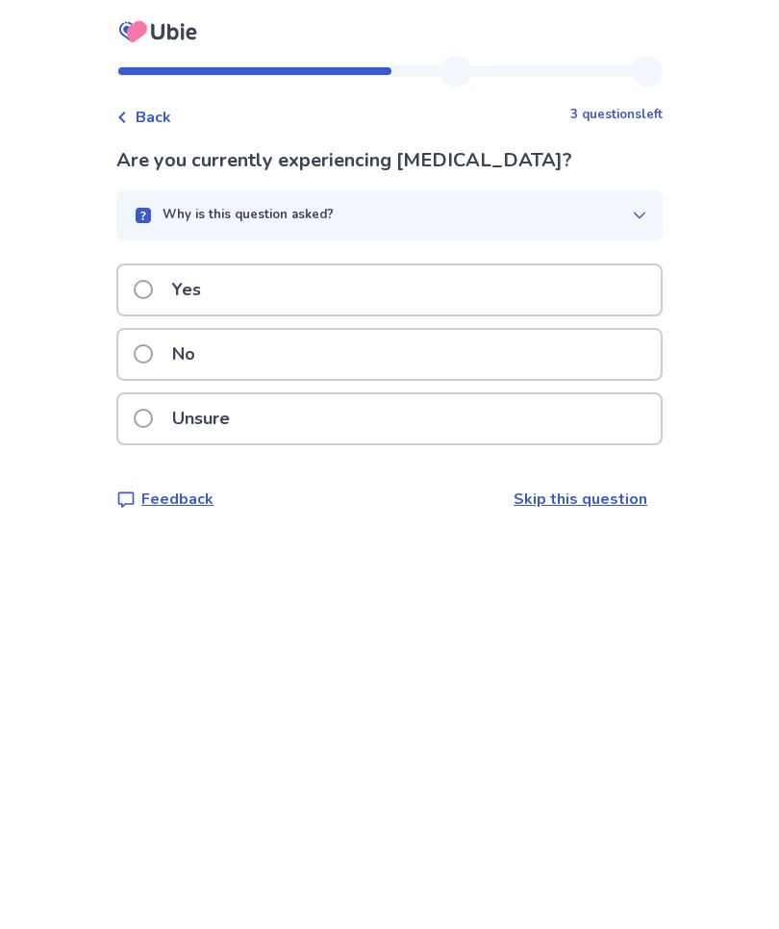
click at [153, 354] on span at bounding box center [143, 353] width 19 height 19
click at [153, 356] on span at bounding box center [143, 353] width 19 height 19
click at [165, 353] on label "No" at bounding box center [170, 354] width 73 height 49
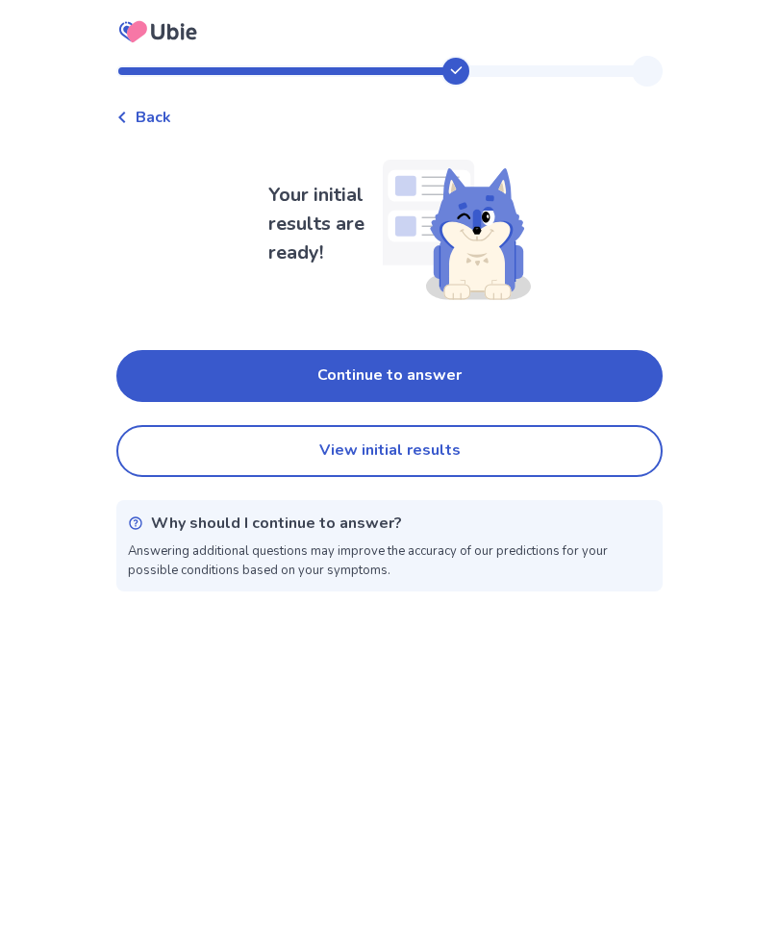
click at [511, 365] on button "Continue to answer" at bounding box center [389, 376] width 546 height 52
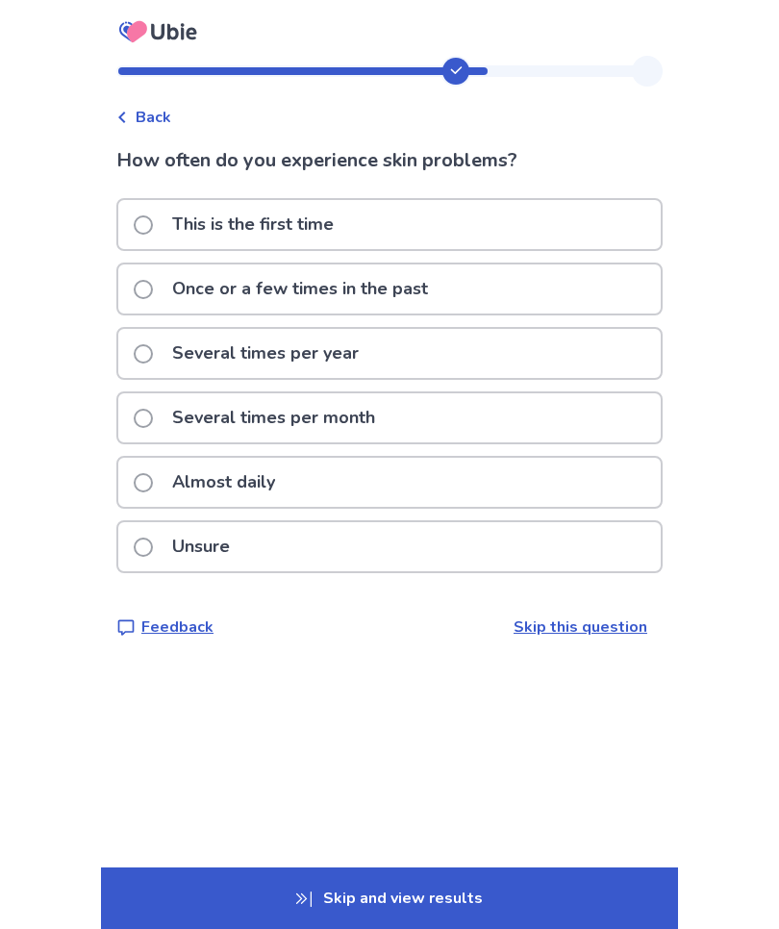
click at [153, 483] on span at bounding box center [143, 482] width 19 height 19
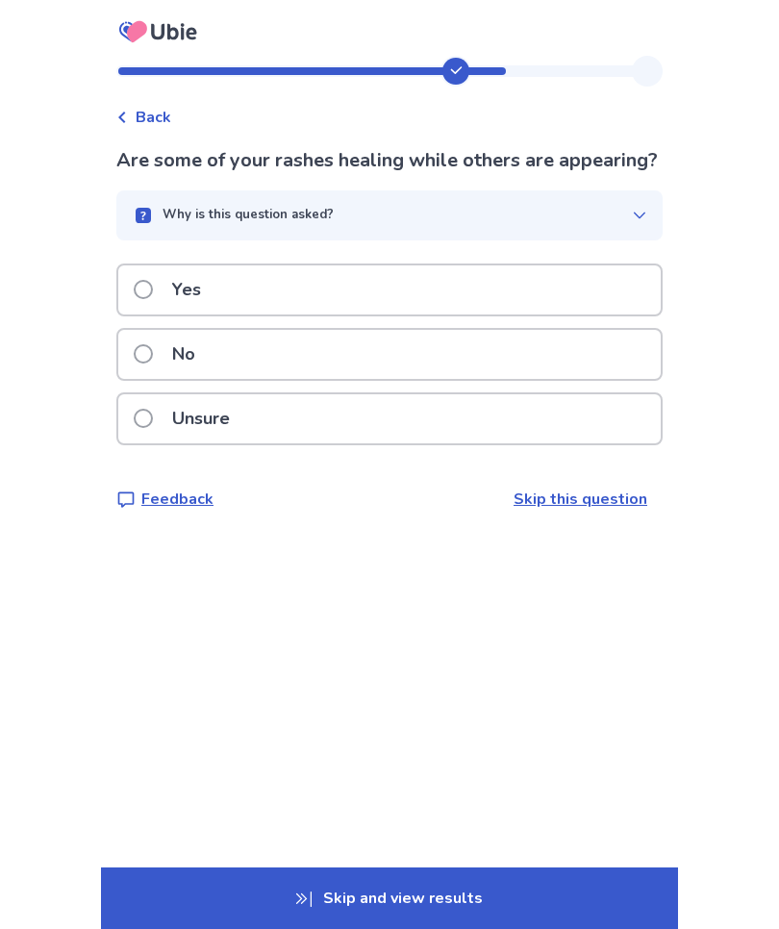
click at [164, 379] on label "No" at bounding box center [170, 354] width 73 height 49
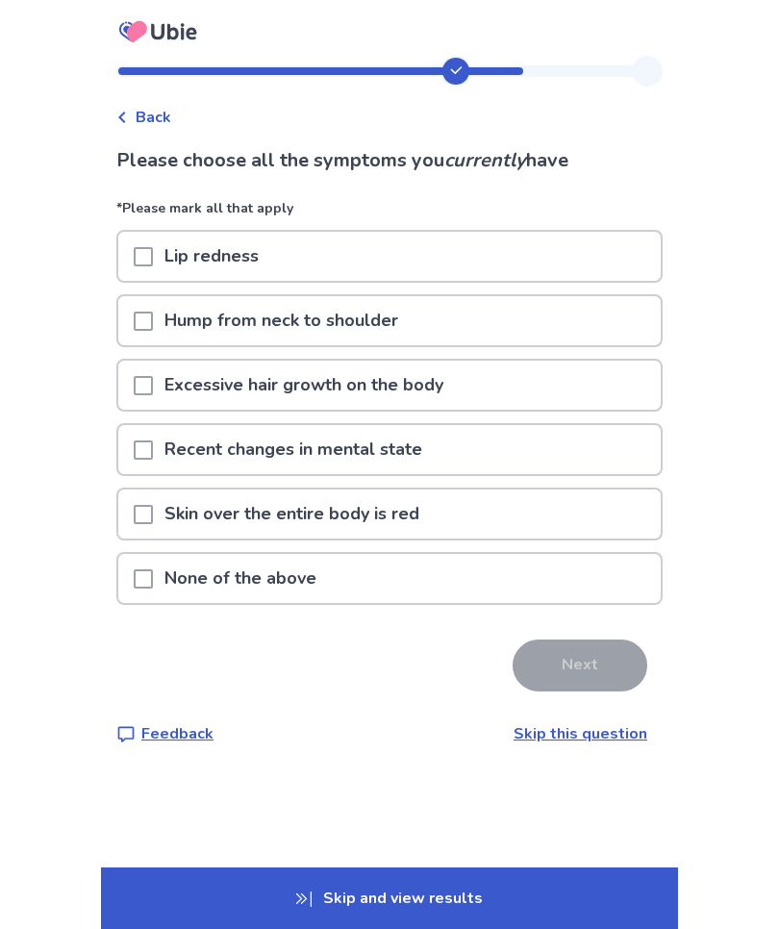
click at [153, 261] on span at bounding box center [143, 256] width 19 height 19
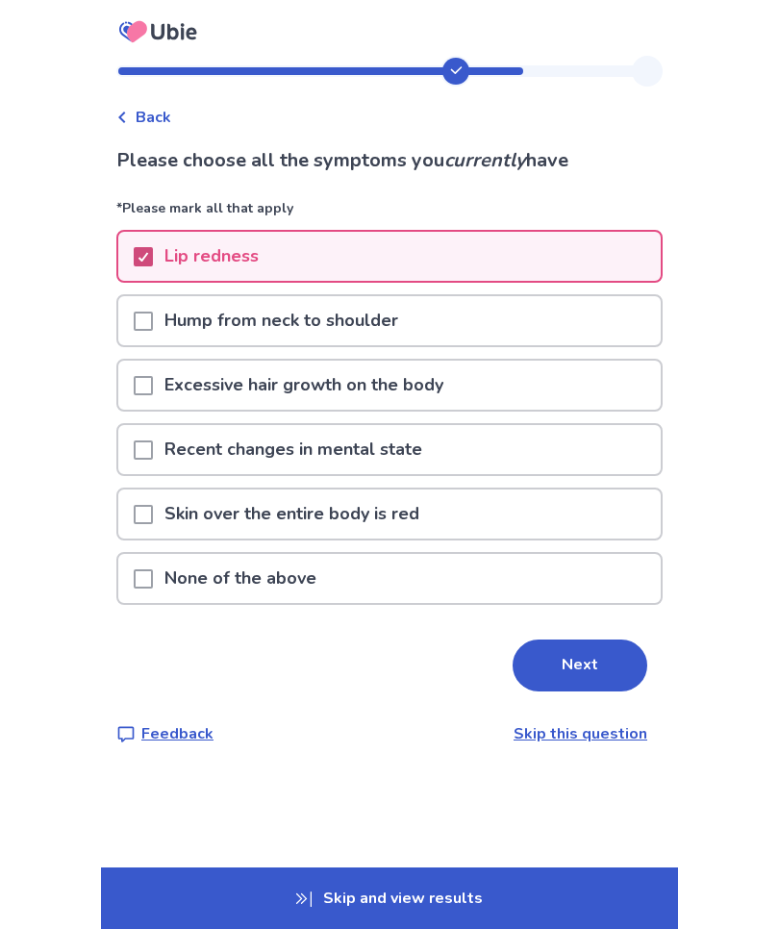
click at [577, 673] on button "Next" at bounding box center [580, 665] width 135 height 52
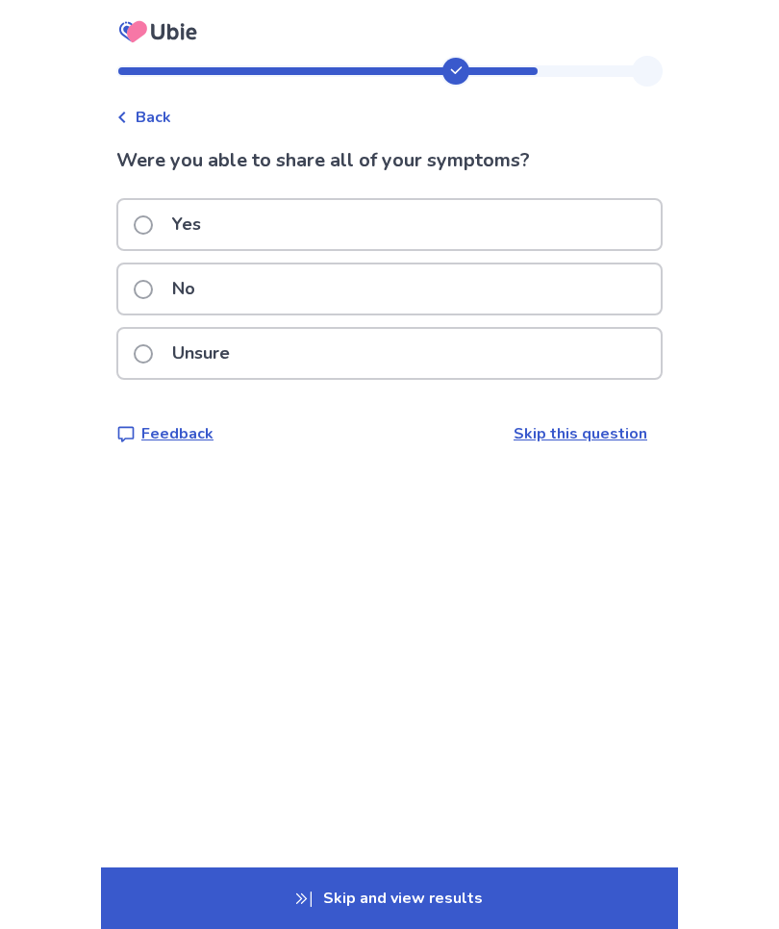
click at [151, 291] on span at bounding box center [143, 289] width 19 height 19
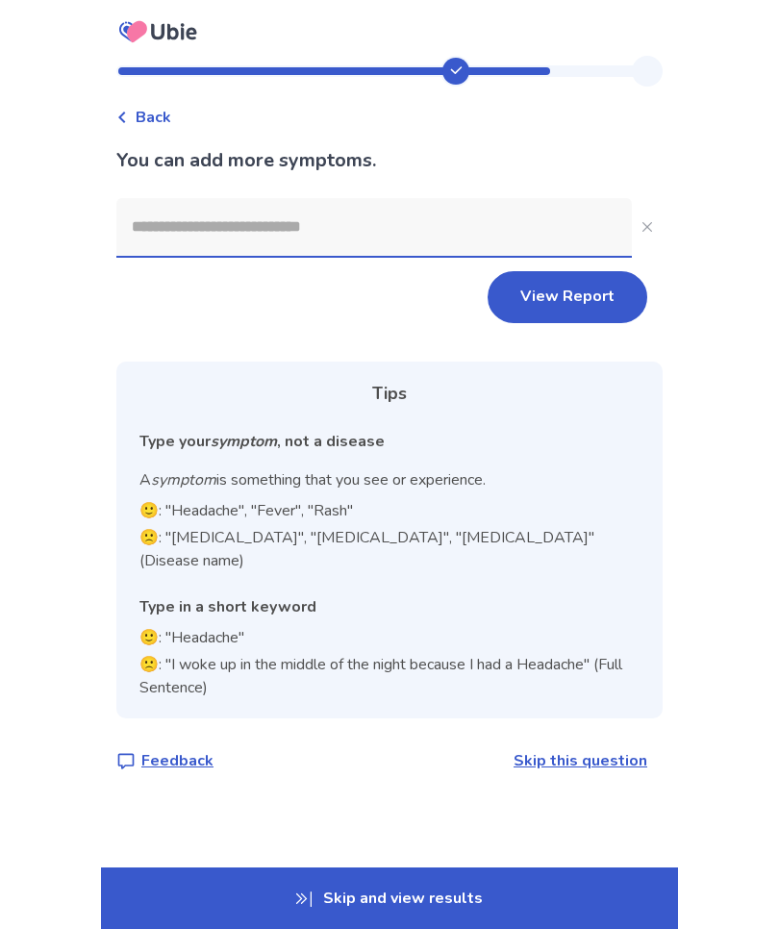
click at [151, 229] on input at bounding box center [373, 227] width 515 height 58
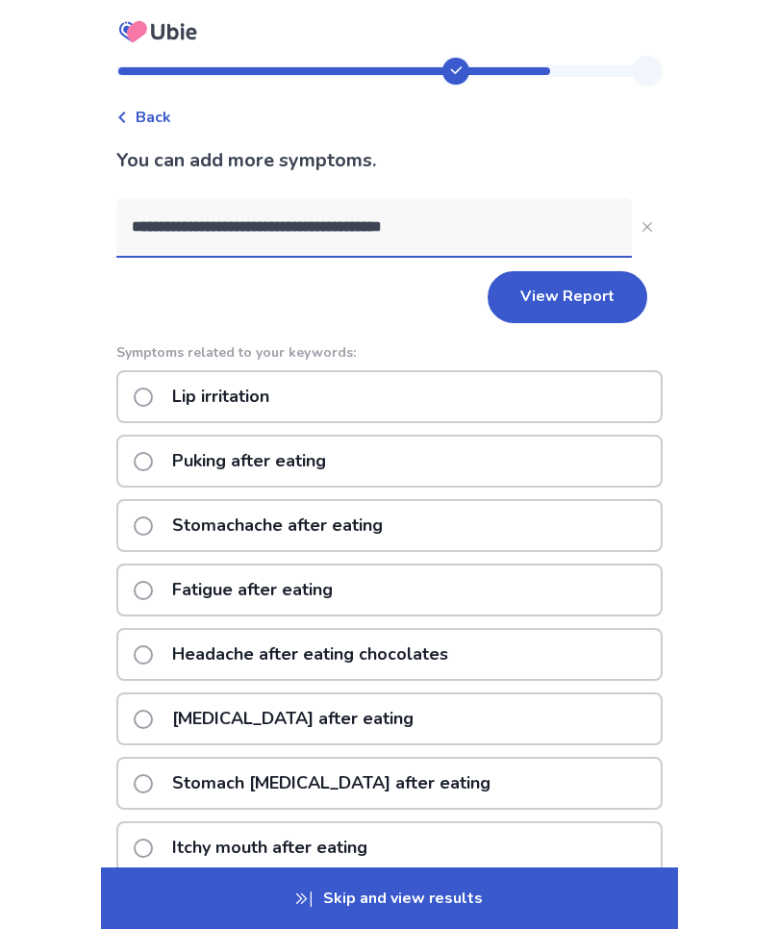
type input "**********"
click at [716, 315] on div "**********" at bounding box center [389, 611] width 779 height 1223
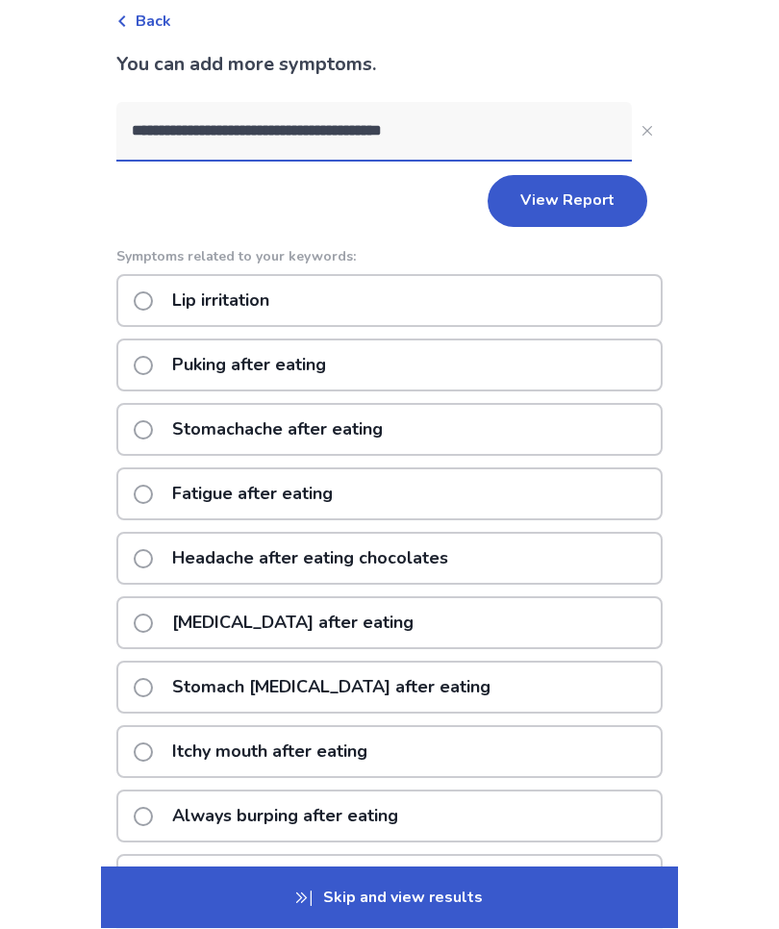
scroll to position [93, 0]
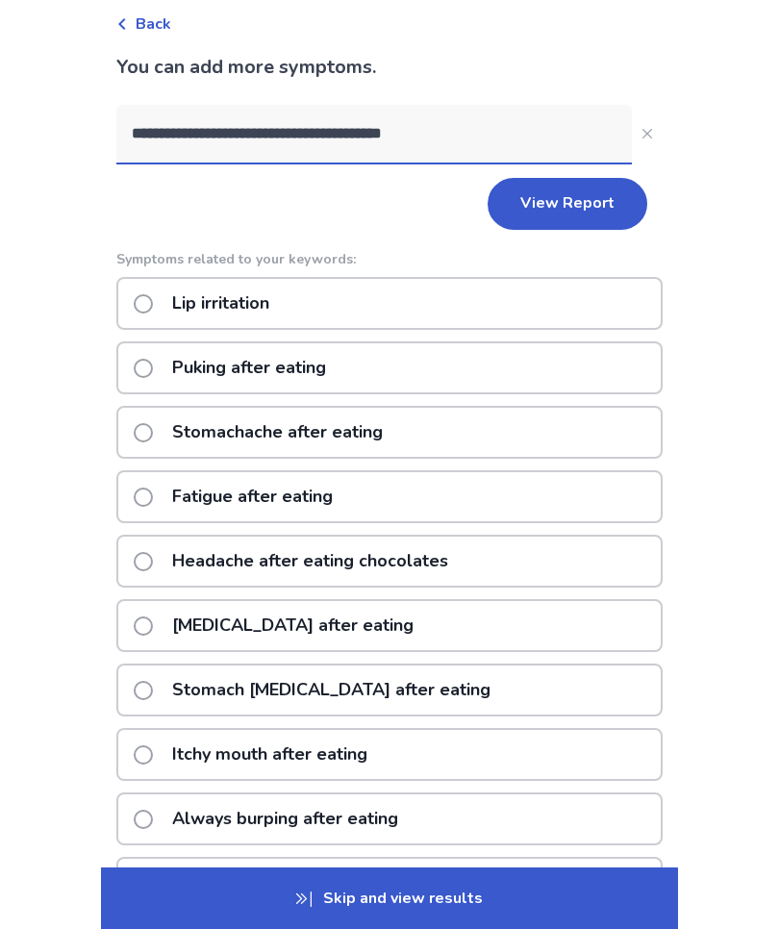
click at [163, 298] on label "Lip irritation" at bounding box center [207, 303] width 147 height 49
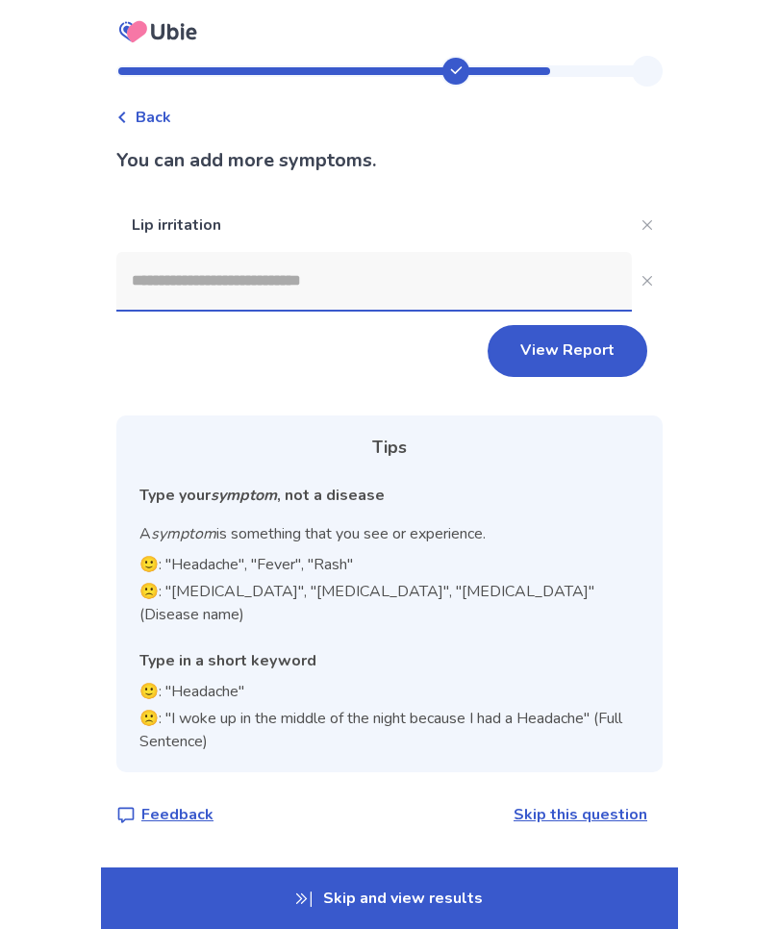
click at [150, 116] on span "Back" at bounding box center [154, 117] width 36 height 23
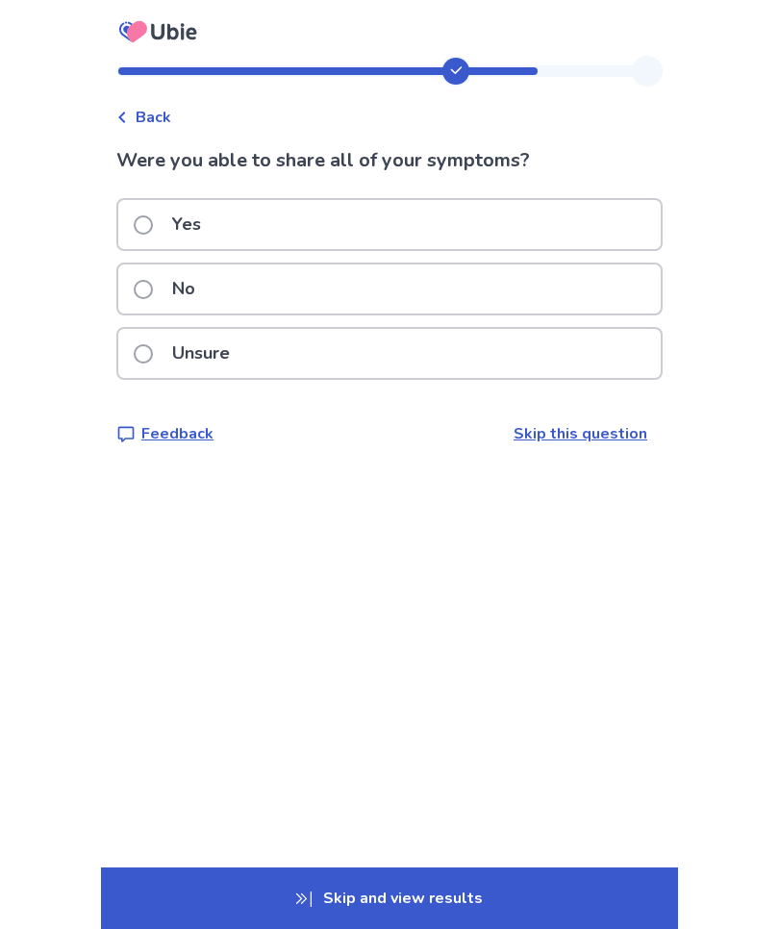
click at [153, 287] on span at bounding box center [143, 289] width 19 height 19
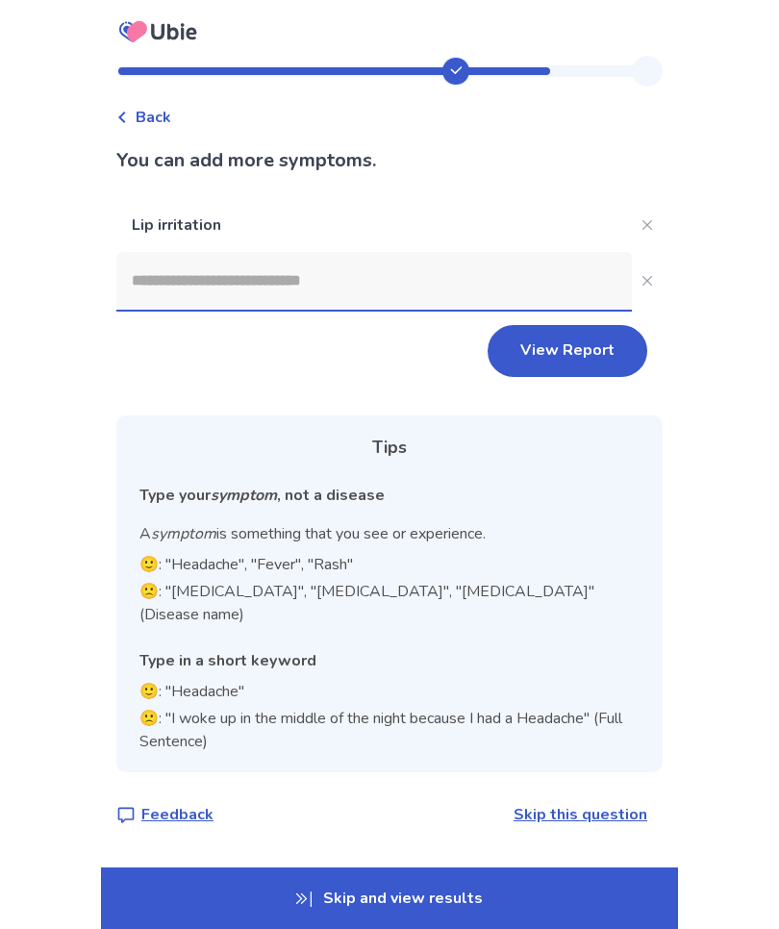
scroll to position [43, 0]
click at [160, 252] on input at bounding box center [373, 281] width 515 height 58
type input "*"
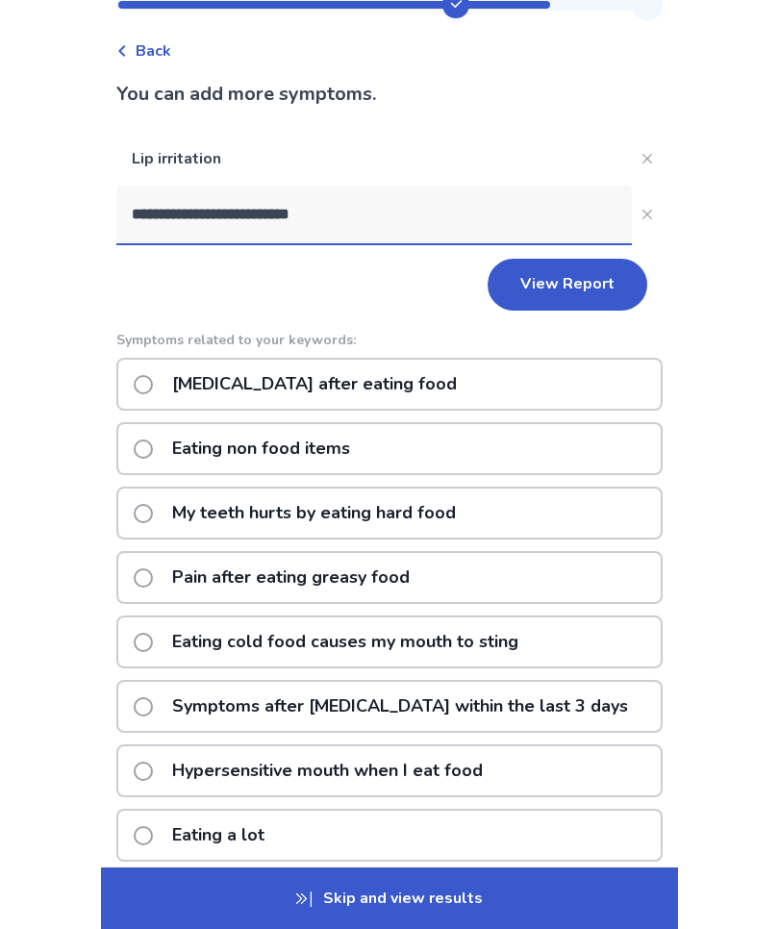
scroll to position [140, 0]
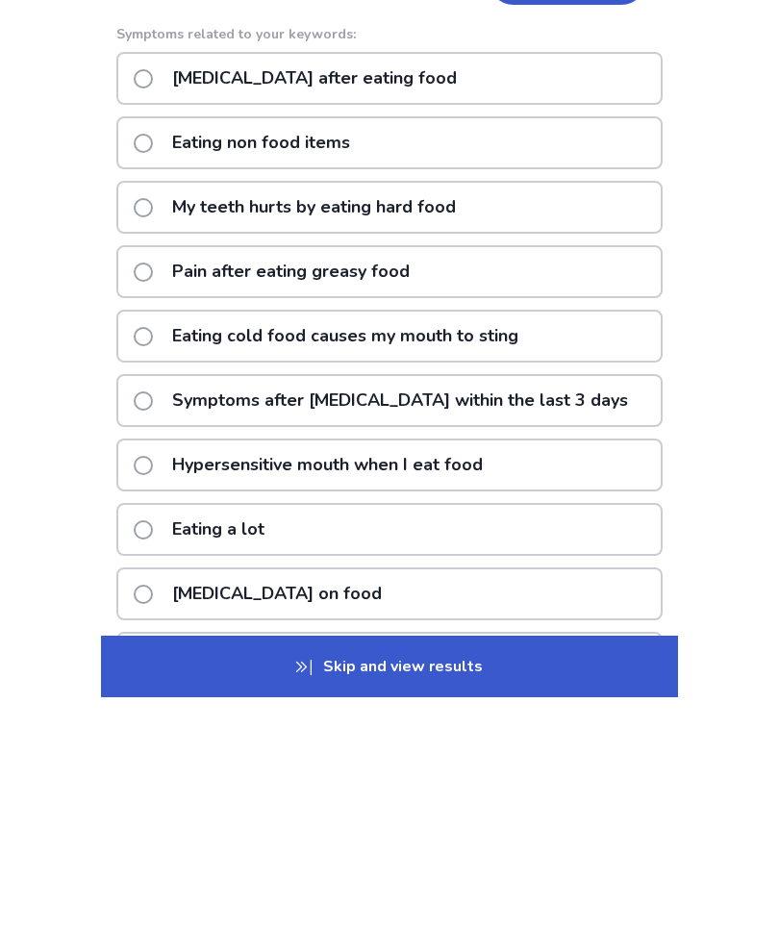
type input "**********"
click at [166, 479] on label "Pain after eating greasy food" at bounding box center [278, 503] width 288 height 49
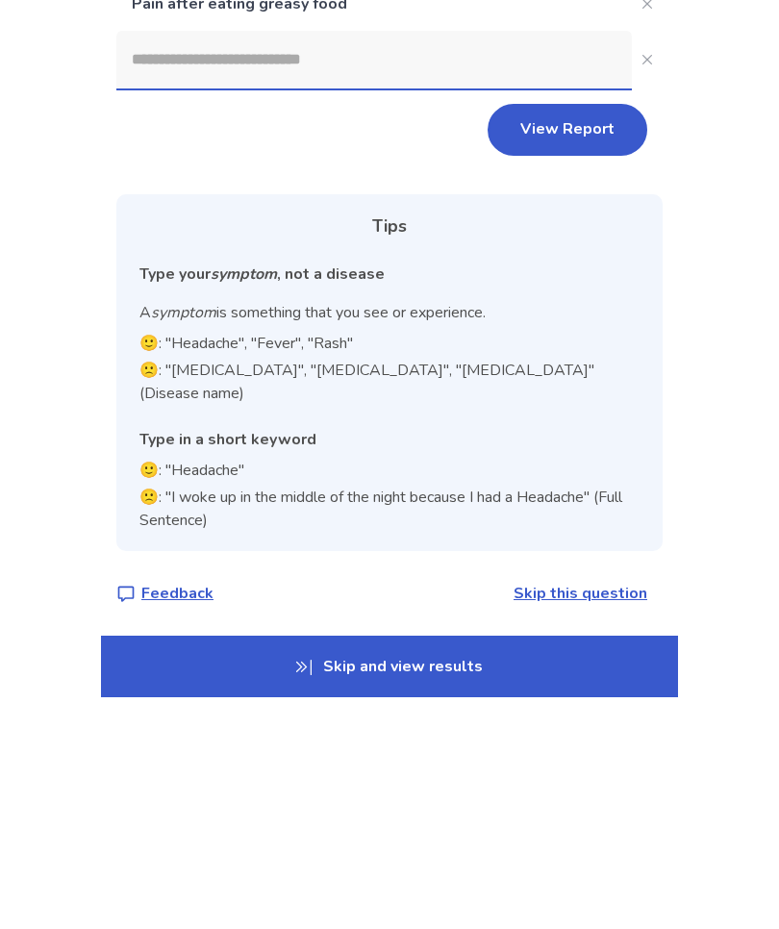
scroll to position [0, 0]
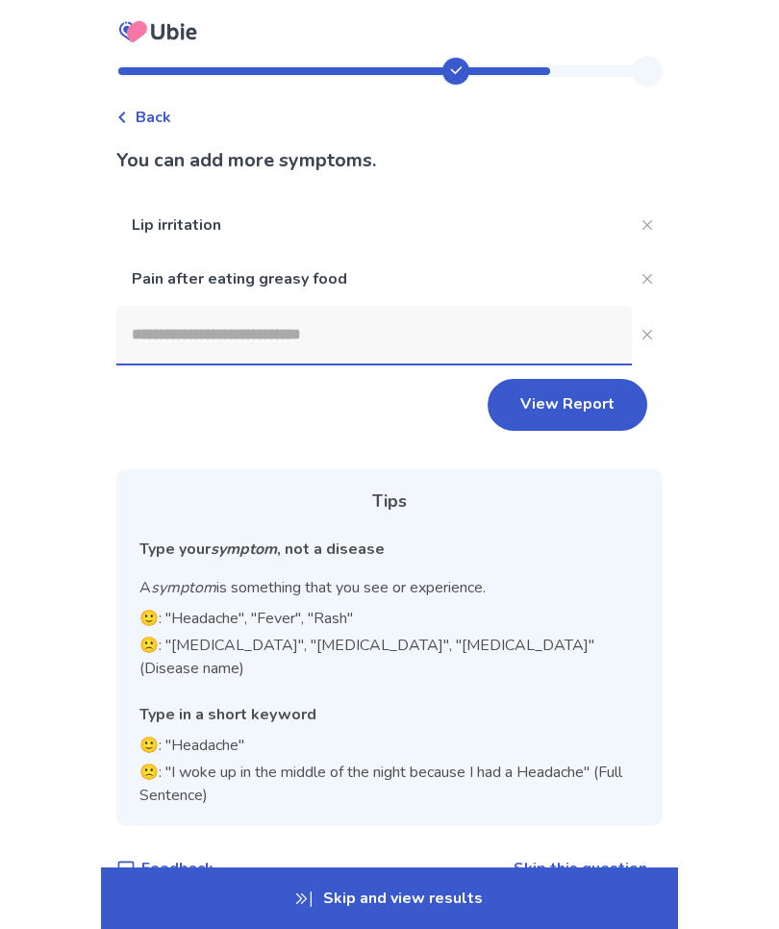
click at [577, 408] on button "View Report" at bounding box center [568, 405] width 160 height 52
click at [175, 288] on p "Pain after eating greasy food" at bounding box center [373, 279] width 515 height 54
click at [167, 278] on p "Pain after eating greasy food" at bounding box center [373, 279] width 515 height 54
click at [163, 334] on input at bounding box center [373, 335] width 515 height 58
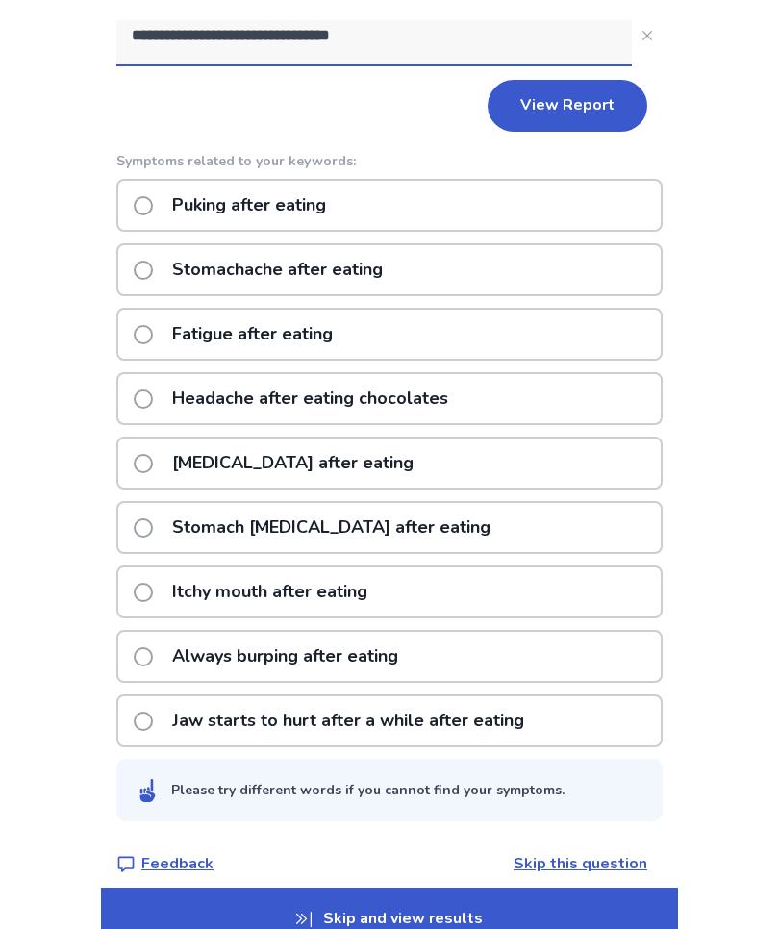
scroll to position [321, 0]
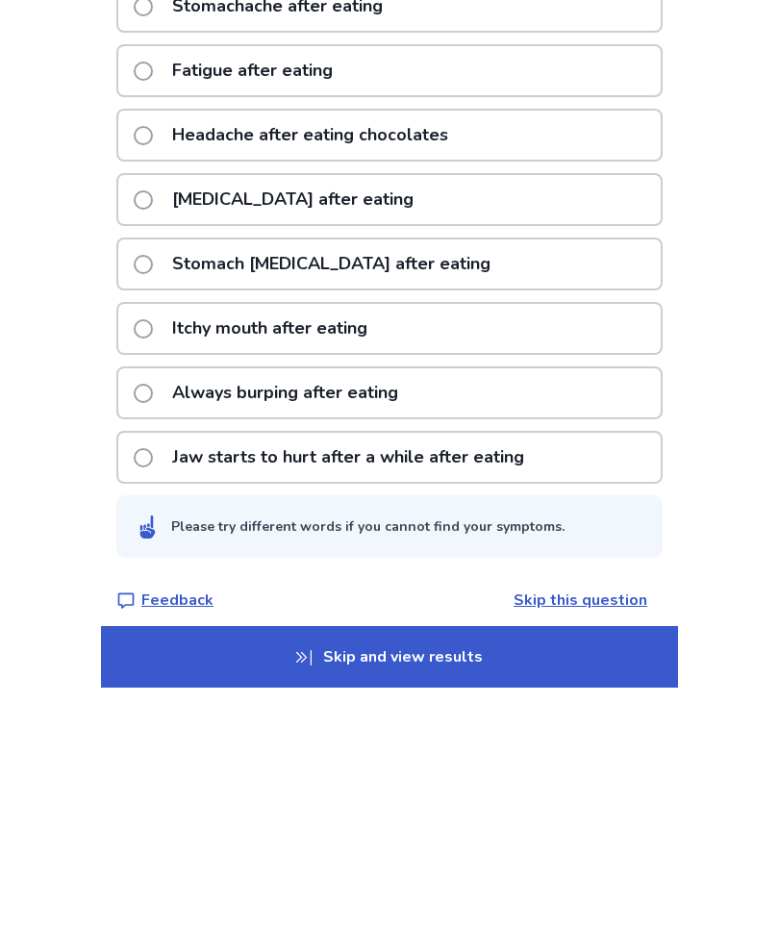
type input "**********"
click at [475, 867] on p "Skip and view results" at bounding box center [389, 898] width 577 height 62
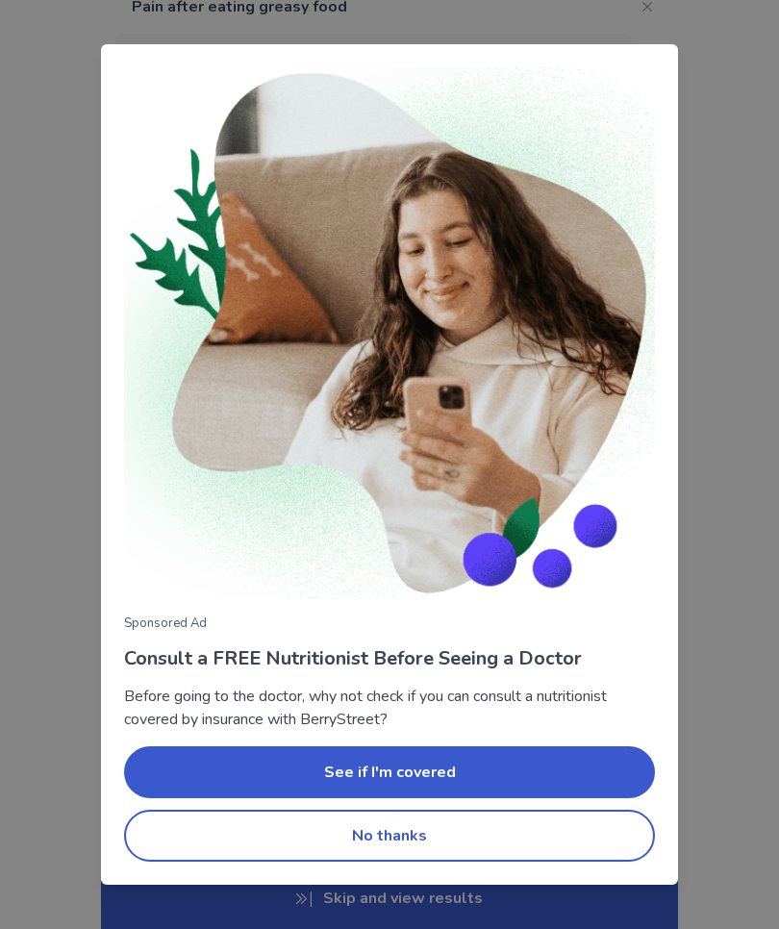
scroll to position [308, 0]
